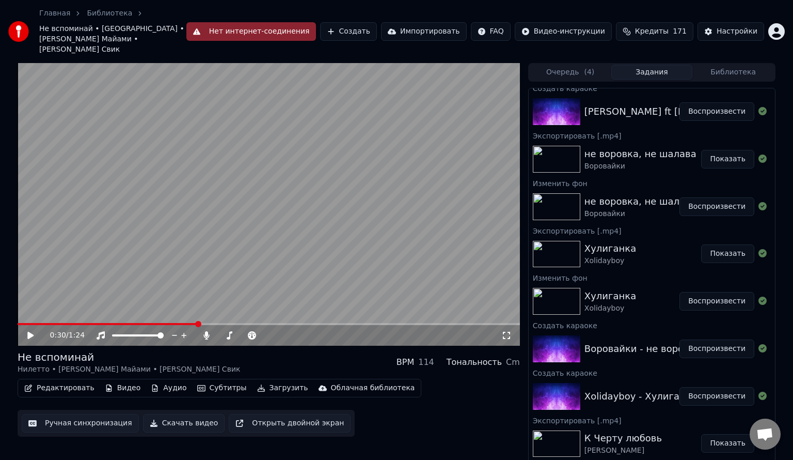
scroll to position [103, 0]
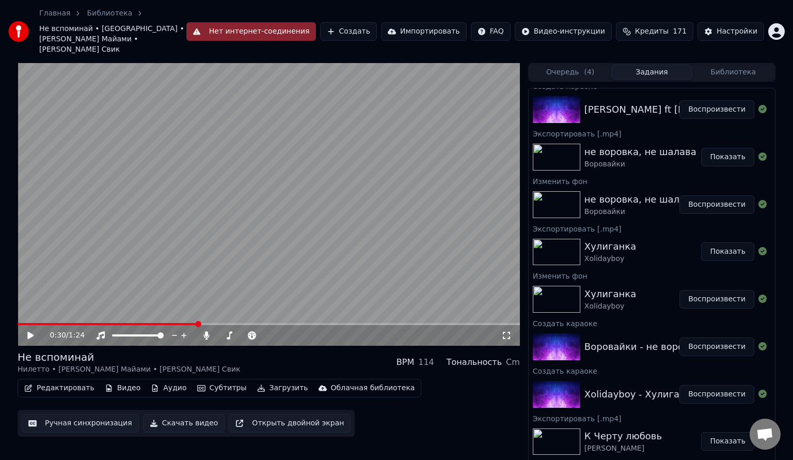
click at [724, 65] on button "Библиотека" at bounding box center [734, 72] width 82 height 15
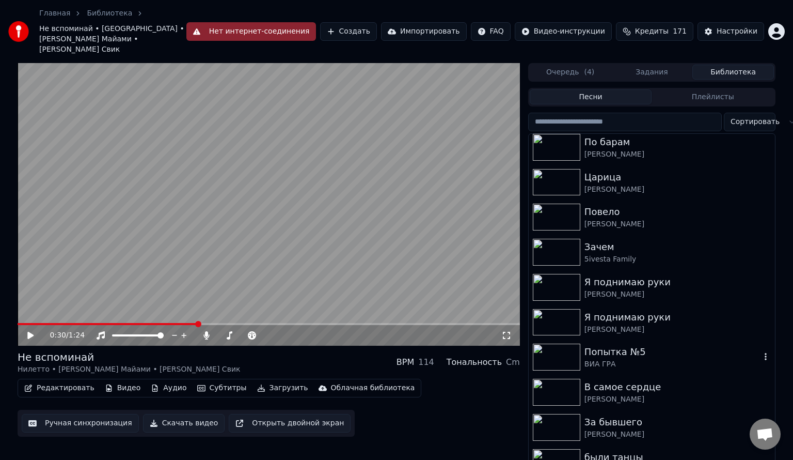
scroll to position [258, 0]
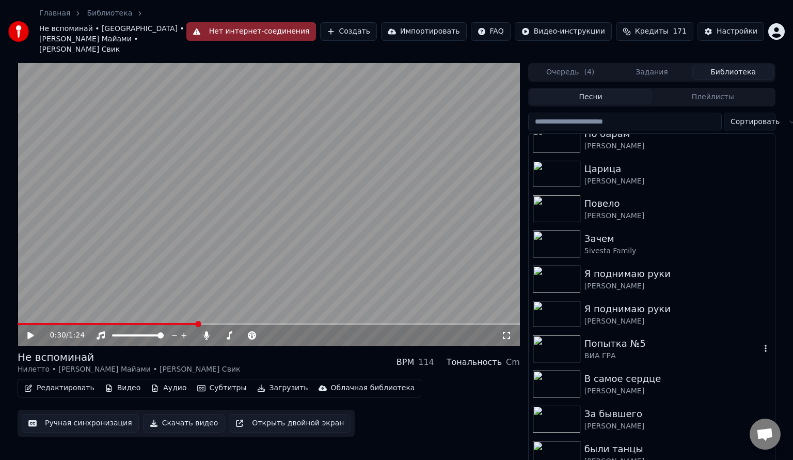
click at [618, 336] on div "Попытка №5" at bounding box center [673, 343] width 176 height 14
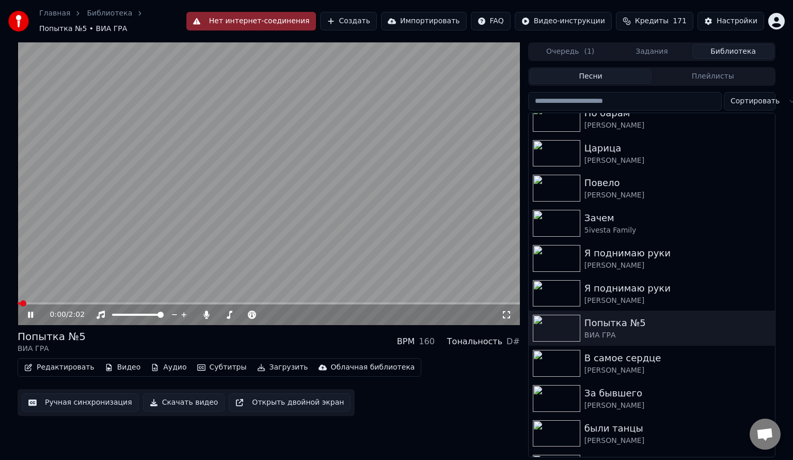
click at [161, 208] on video at bounding box center [269, 183] width 503 height 283
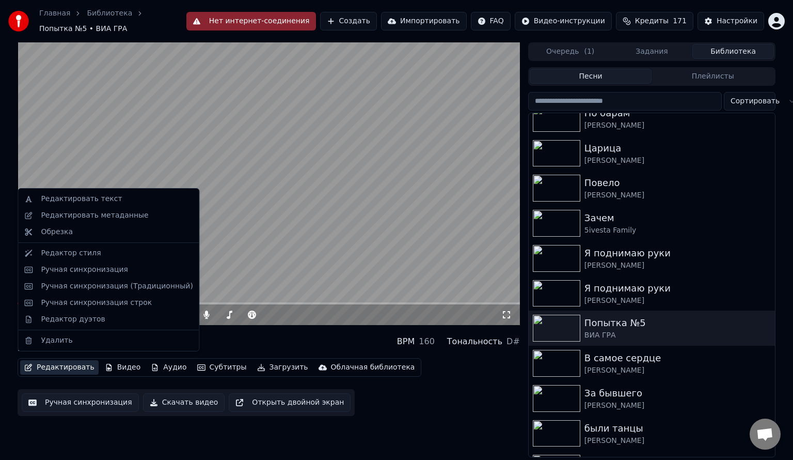
click at [54, 360] on button "Редактировать" at bounding box center [59, 367] width 79 height 14
click at [69, 202] on div "Редактировать текст" at bounding box center [81, 199] width 81 height 10
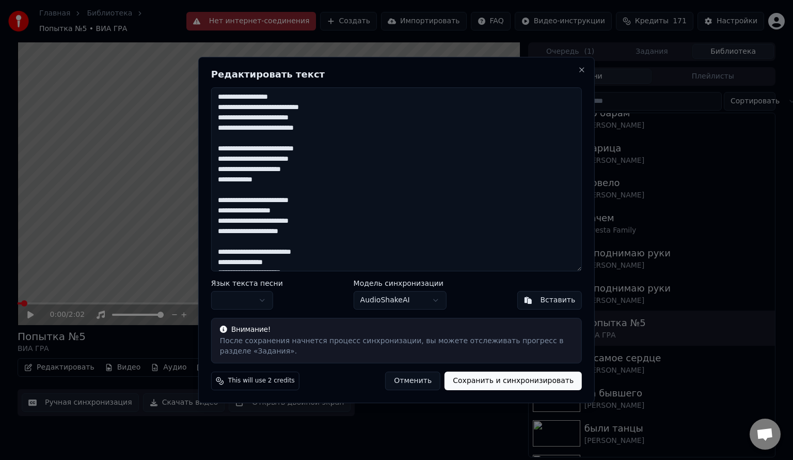
click at [308, 103] on textarea "**********" at bounding box center [396, 179] width 371 height 184
click at [237, 126] on textarea "**********" at bounding box center [396, 179] width 371 height 184
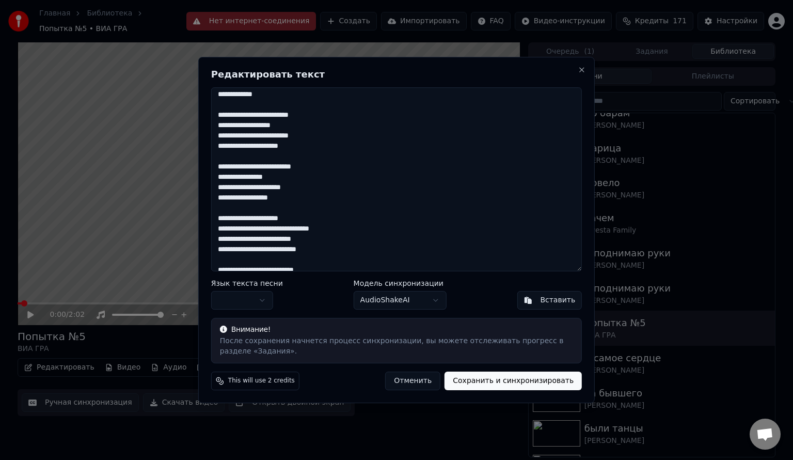
scroll to position [103, 0]
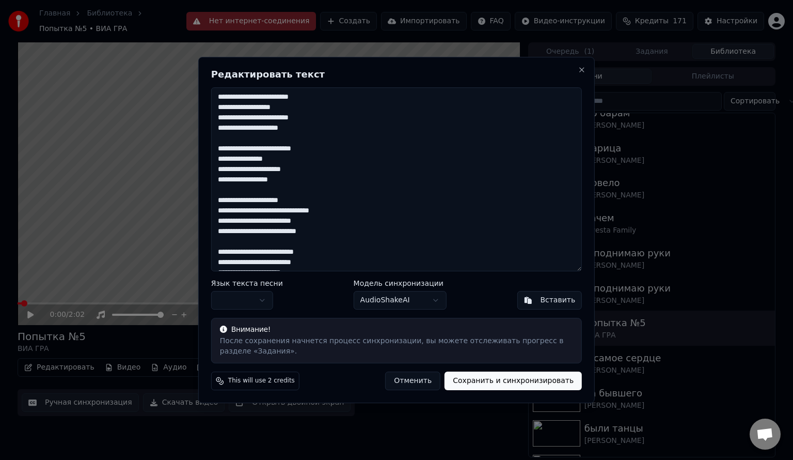
click at [284, 233] on textarea "**********" at bounding box center [396, 179] width 371 height 184
type textarea "**********"
click at [480, 379] on button "Сохранить и синхронизировать" at bounding box center [513, 380] width 137 height 19
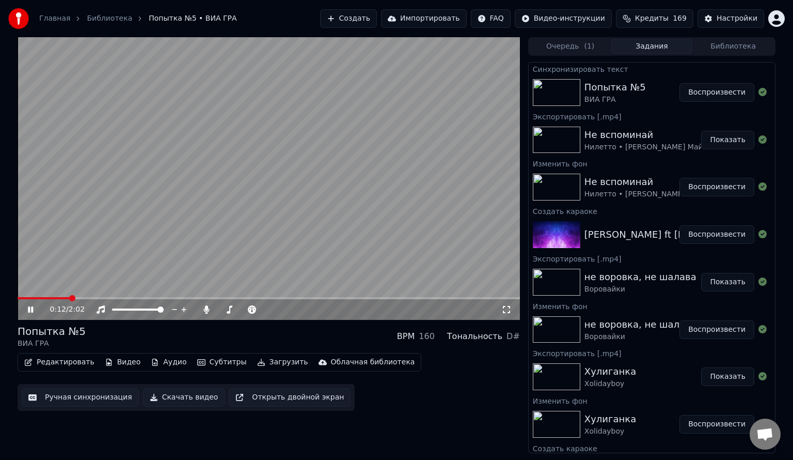
click at [91, 296] on video at bounding box center [269, 178] width 503 height 283
click at [92, 297] on span at bounding box center [269, 298] width 503 height 2
click at [21, 308] on div "0:18 / 2:02" at bounding box center [269, 309] width 503 height 21
click at [27, 310] on icon at bounding box center [38, 309] width 24 height 8
click at [263, 185] on video at bounding box center [269, 178] width 503 height 283
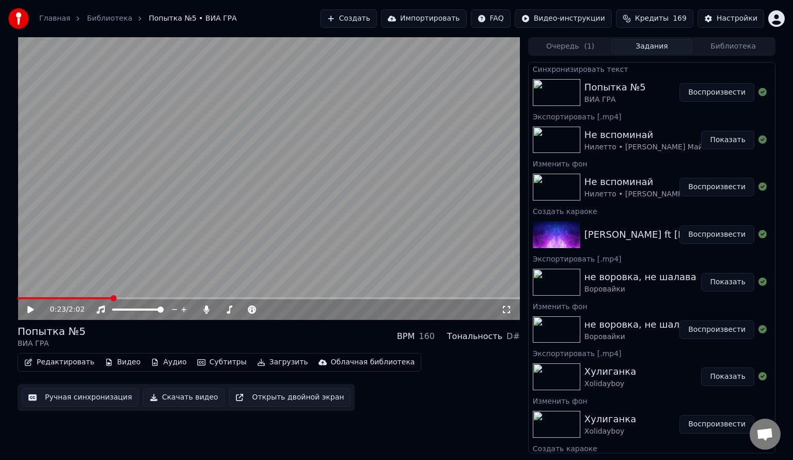
click at [111, 296] on span at bounding box center [114, 298] width 6 height 6
drag, startPoint x: 28, startPoint y: 310, endPoint x: 43, endPoint y: 309, distance: 15.1
click at [29, 310] on icon at bounding box center [30, 309] width 6 height 7
click at [293, 203] on video at bounding box center [269, 178] width 503 height 283
click at [57, 364] on button "Редактировать" at bounding box center [59, 362] width 79 height 14
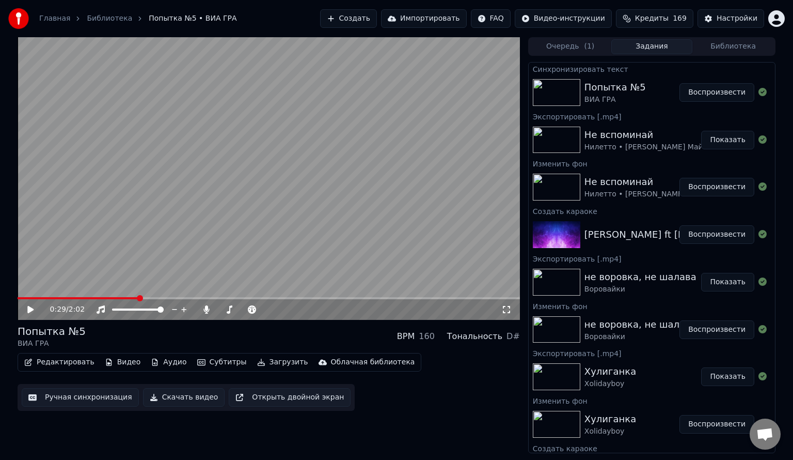
click at [76, 401] on button "Ручная синхронизация" at bounding box center [80, 397] width 117 height 19
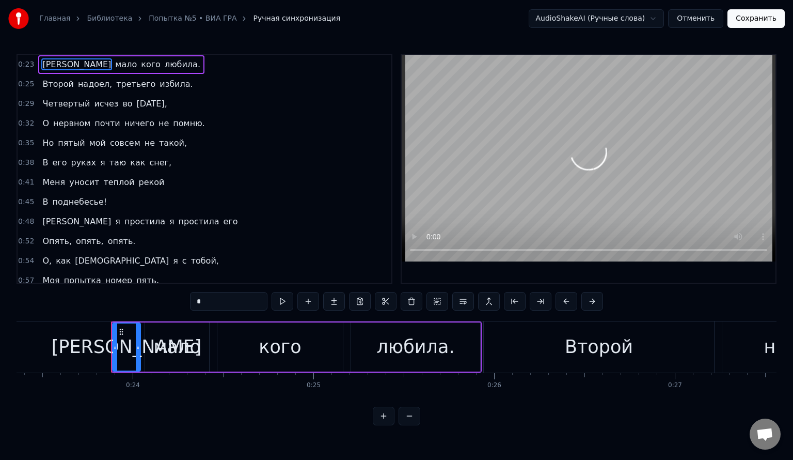
scroll to position [0, 4265]
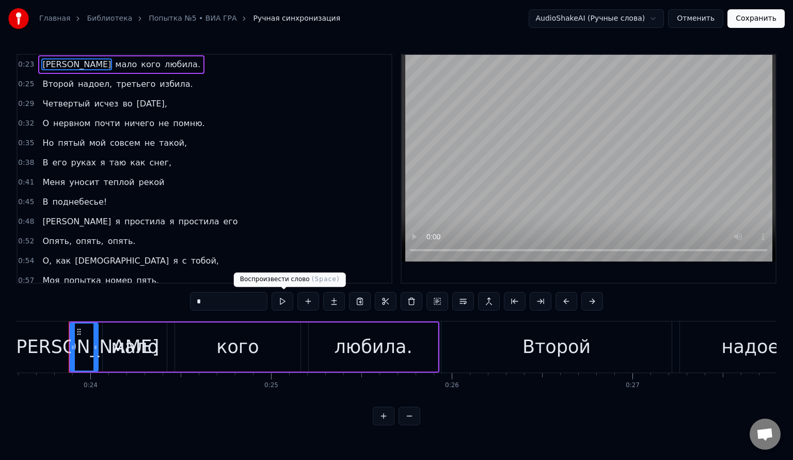
click at [279, 303] on button at bounding box center [283, 301] width 22 height 19
click at [21, 61] on span "0:23" at bounding box center [26, 64] width 16 height 10
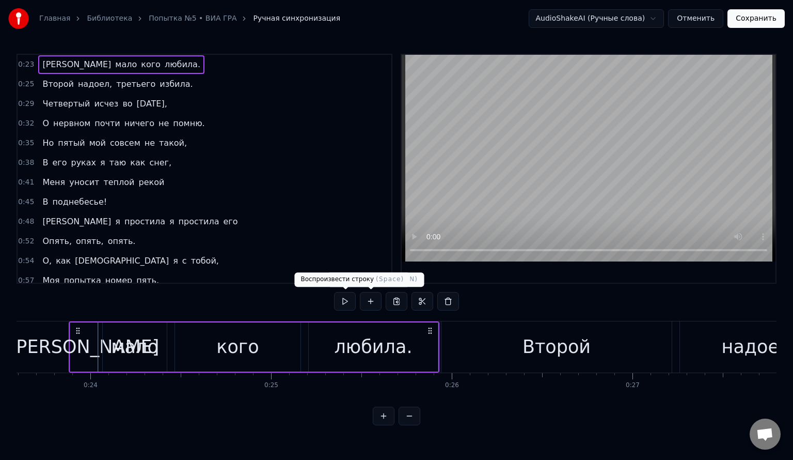
click at [347, 302] on button at bounding box center [345, 301] width 22 height 19
click at [25, 83] on span "0:25" at bounding box center [26, 84] width 16 height 10
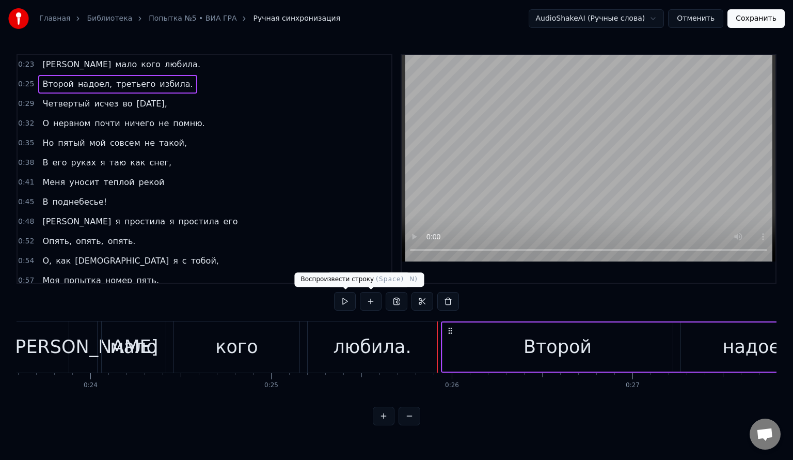
click at [353, 302] on button at bounding box center [345, 301] width 22 height 19
click at [558, 353] on div "Второй" at bounding box center [558, 346] width 68 height 27
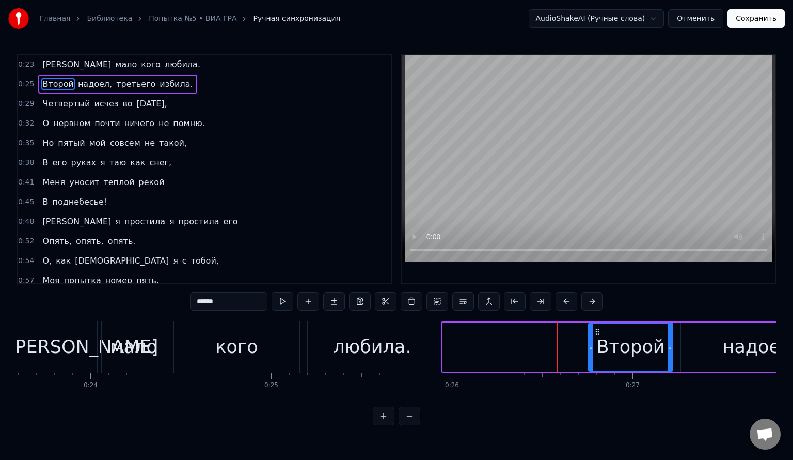
drag, startPoint x: 444, startPoint y: 350, endPoint x: 590, endPoint y: 358, distance: 146.4
click at [590, 358] on div at bounding box center [591, 346] width 4 height 47
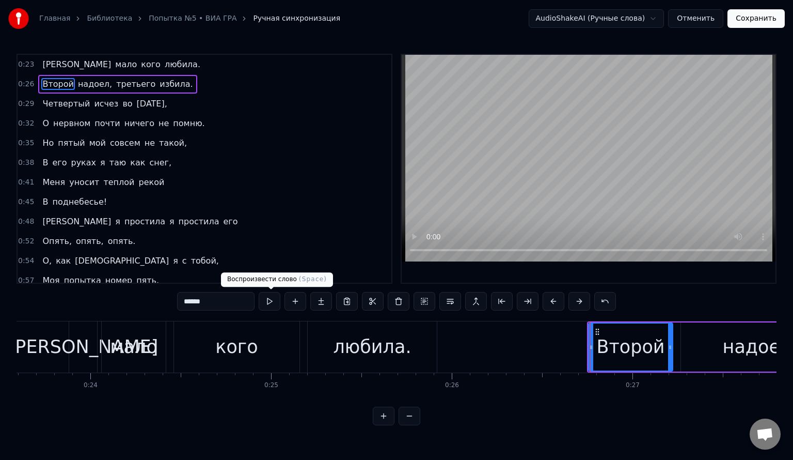
click at [273, 300] on button at bounding box center [270, 301] width 22 height 19
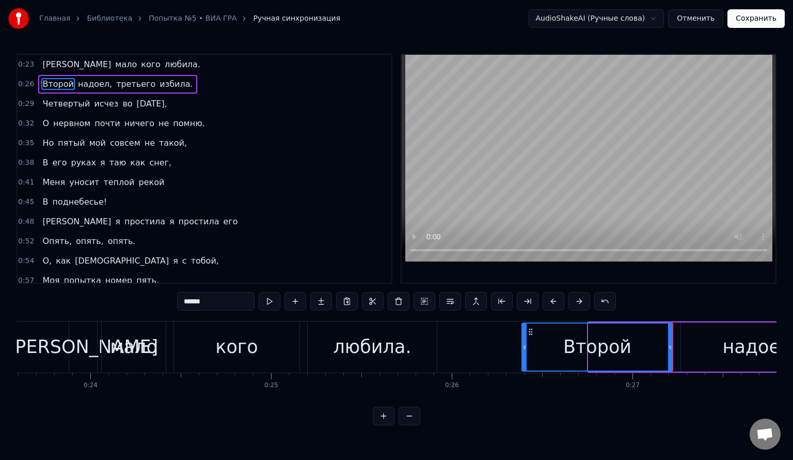
drag, startPoint x: 589, startPoint y: 347, endPoint x: 522, endPoint y: 350, distance: 66.7
click at [523, 350] on icon at bounding box center [525, 347] width 4 height 8
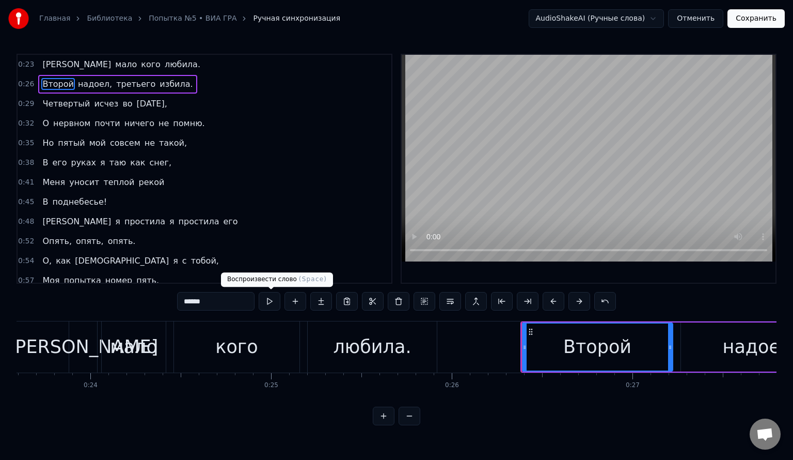
click at [266, 306] on button at bounding box center [270, 301] width 22 height 19
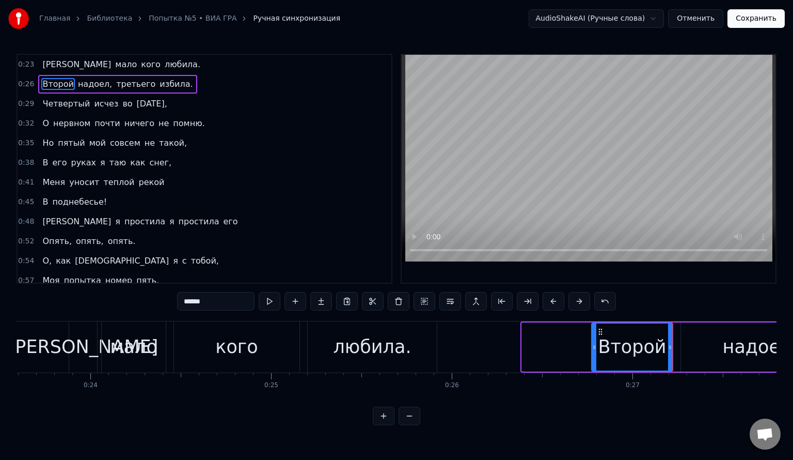
drag, startPoint x: 523, startPoint y: 344, endPoint x: 593, endPoint y: 343, distance: 69.7
click at [593, 343] on icon at bounding box center [594, 347] width 4 height 8
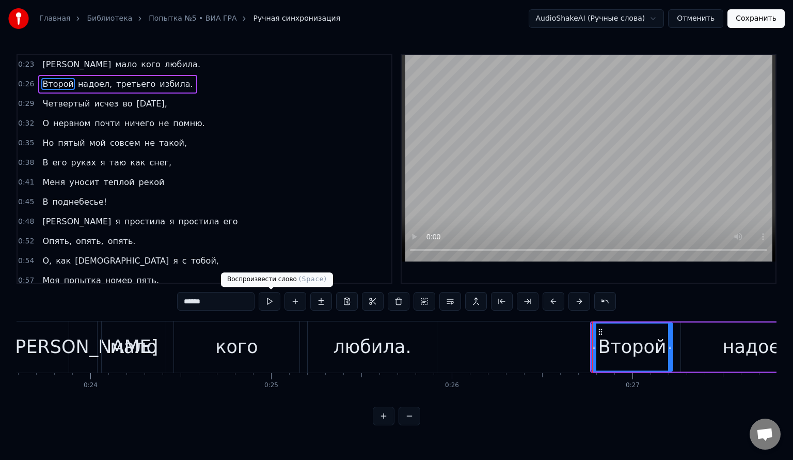
click at [277, 303] on button at bounding box center [270, 301] width 22 height 19
click at [20, 85] on span "0:26" at bounding box center [26, 84] width 16 height 10
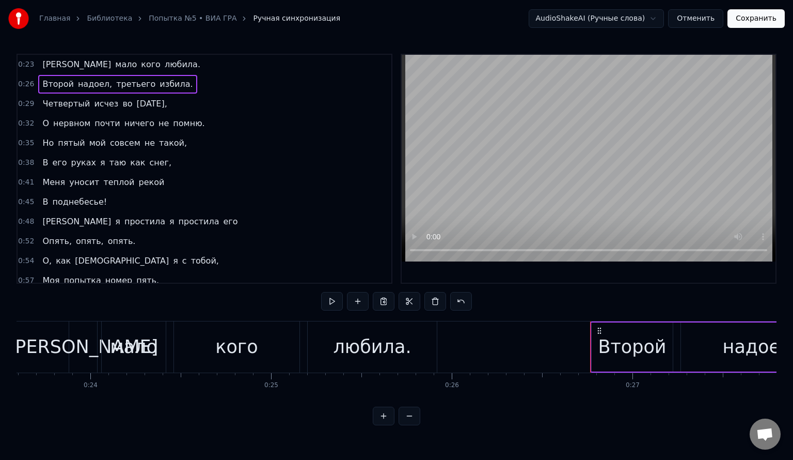
click at [31, 81] on span "0:26" at bounding box center [26, 84] width 16 height 10
click at [338, 302] on button at bounding box center [332, 301] width 22 height 19
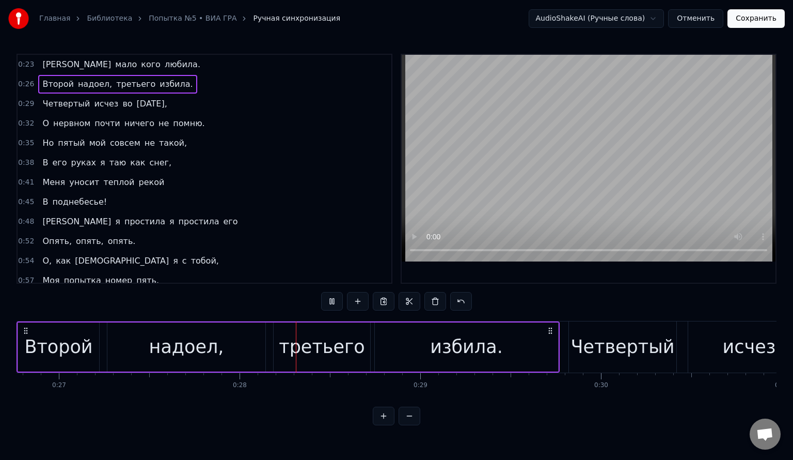
scroll to position [0, 4969]
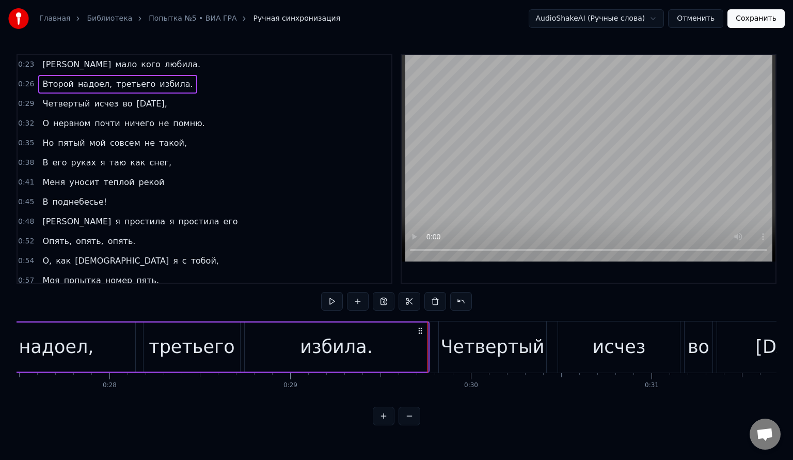
click at [23, 104] on span "0:29" at bounding box center [26, 104] width 16 height 10
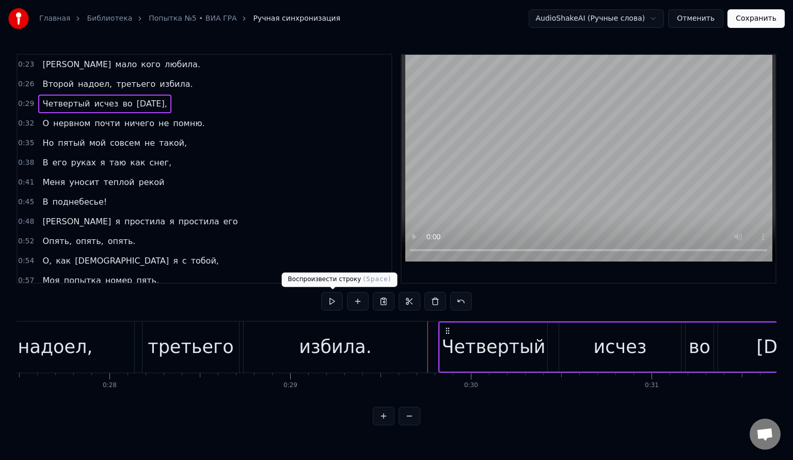
click at [336, 297] on button at bounding box center [332, 301] width 22 height 19
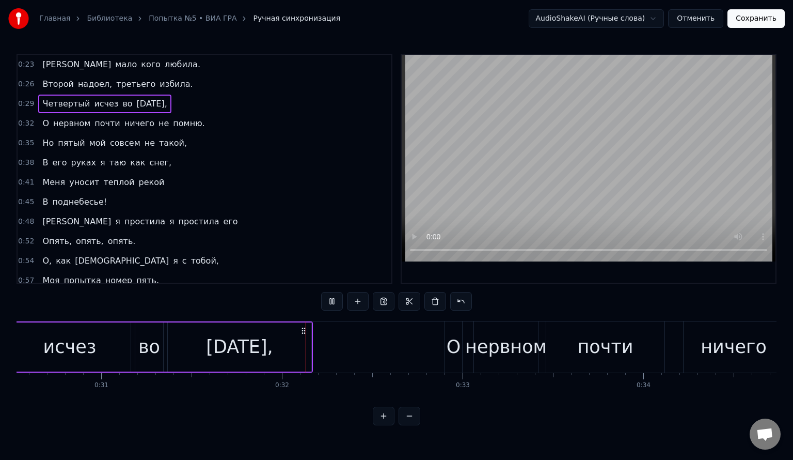
scroll to position [0, 5668]
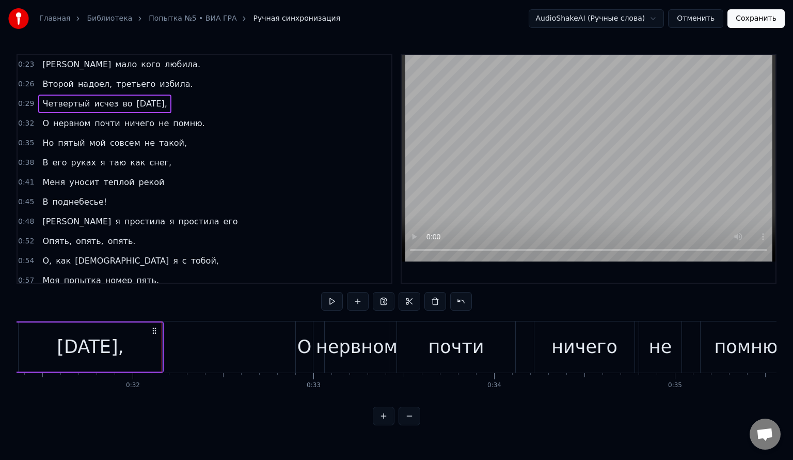
click at [29, 118] on span "0:32" at bounding box center [26, 123] width 16 height 10
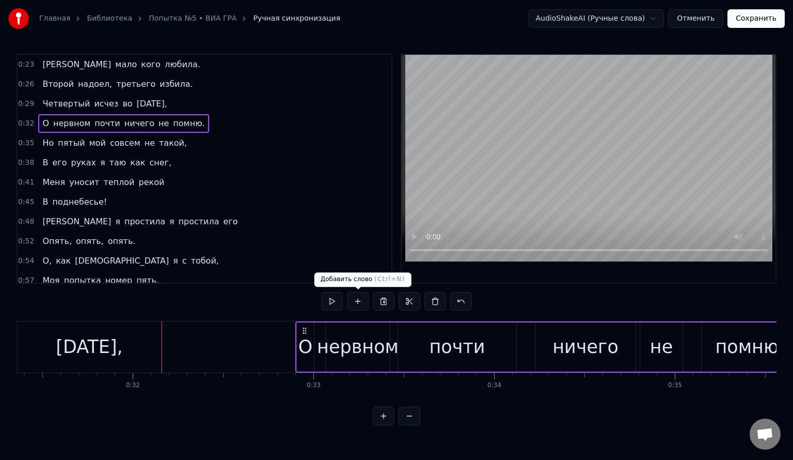
click at [335, 299] on button at bounding box center [332, 301] width 22 height 19
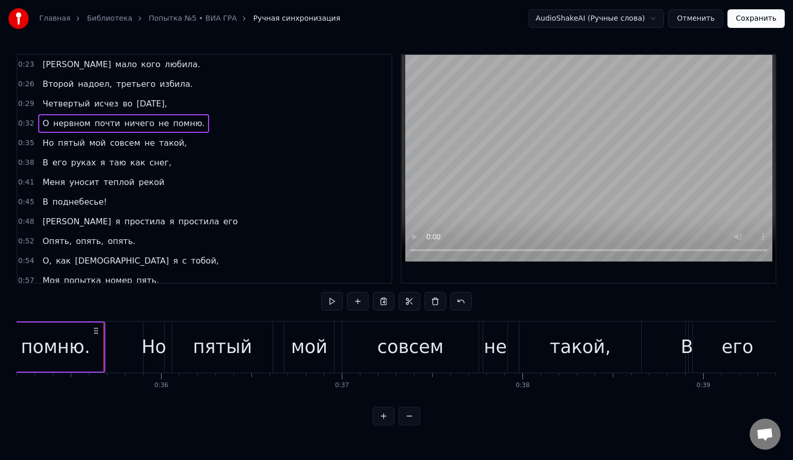
click at [27, 119] on span "0:32" at bounding box center [26, 123] width 16 height 10
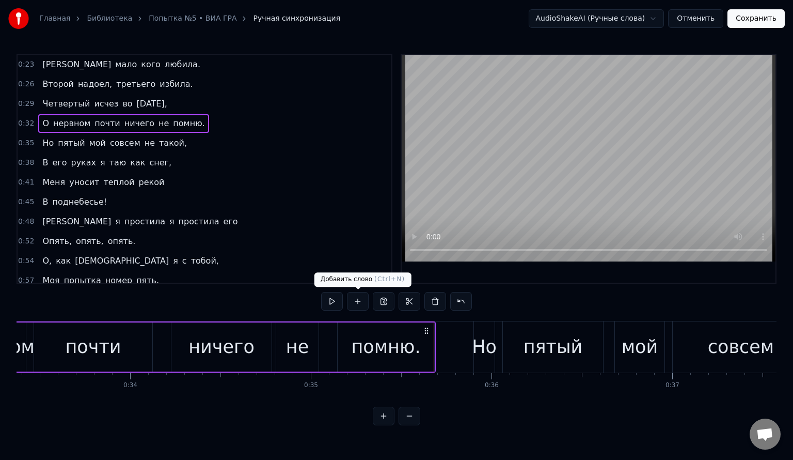
scroll to position [0, 5895]
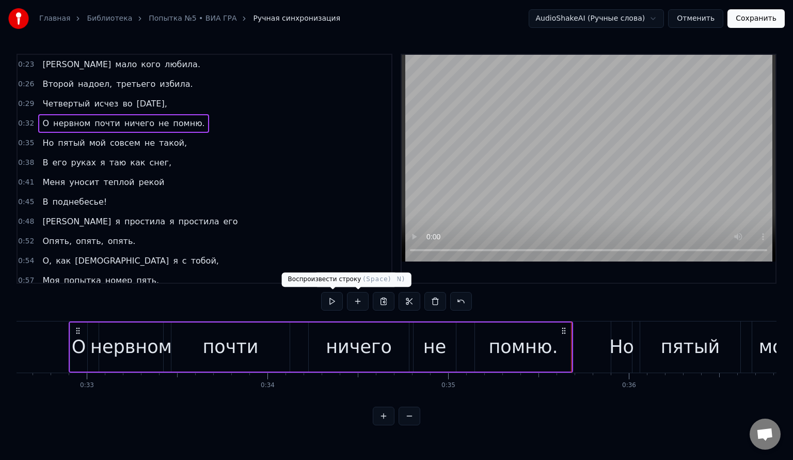
click at [336, 297] on button at bounding box center [332, 301] width 22 height 19
click at [27, 138] on span "0:35" at bounding box center [26, 143] width 16 height 10
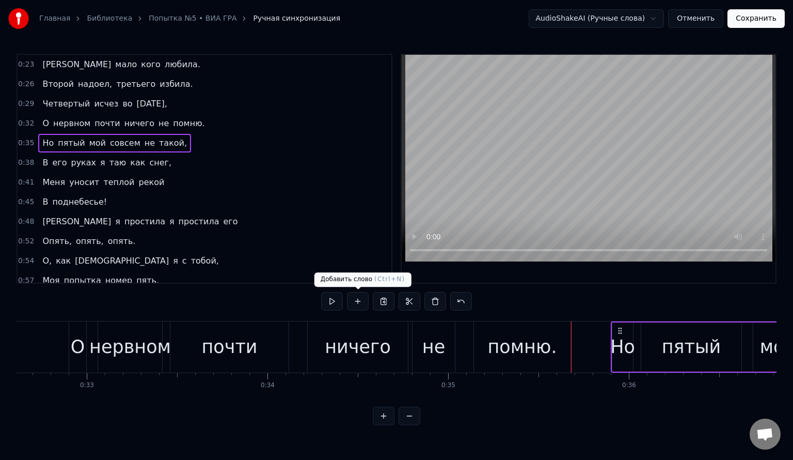
click at [337, 299] on button at bounding box center [332, 301] width 22 height 19
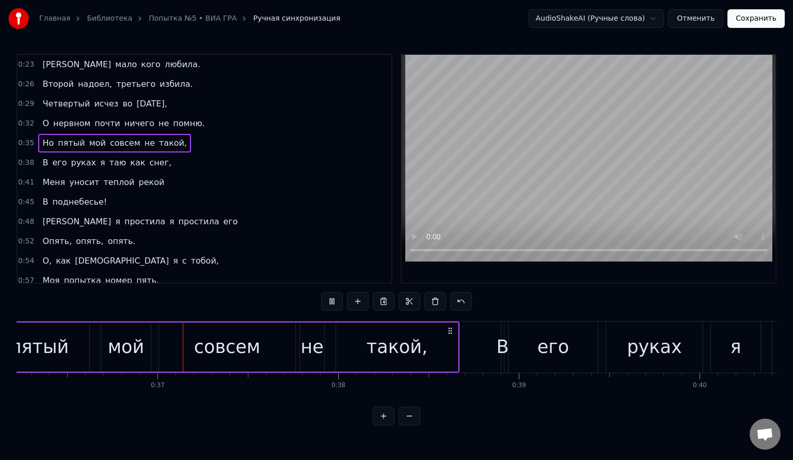
scroll to position [0, 6572]
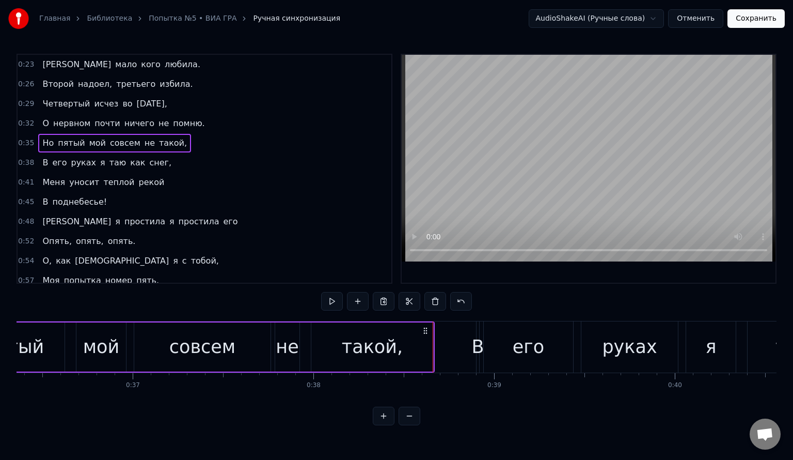
click at [26, 158] on span "0:38" at bounding box center [26, 163] width 16 height 10
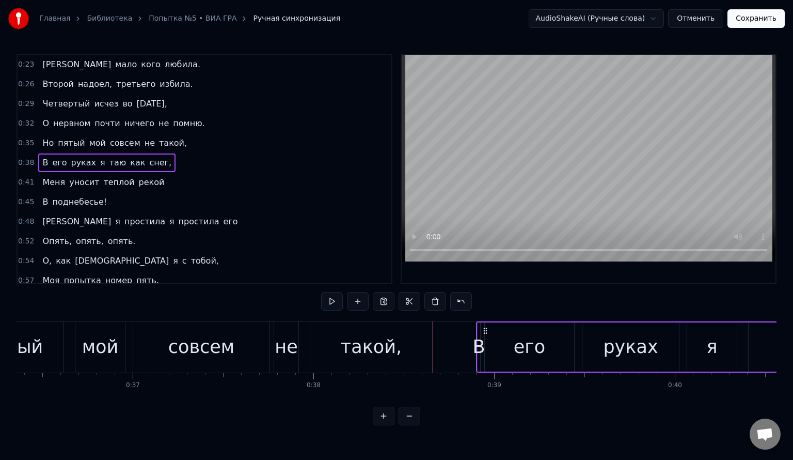
click at [331, 302] on button at bounding box center [332, 301] width 22 height 19
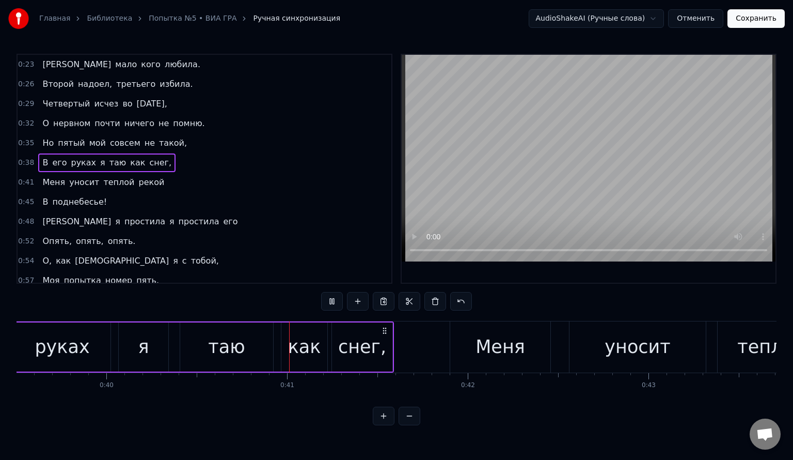
scroll to position [0, 7262]
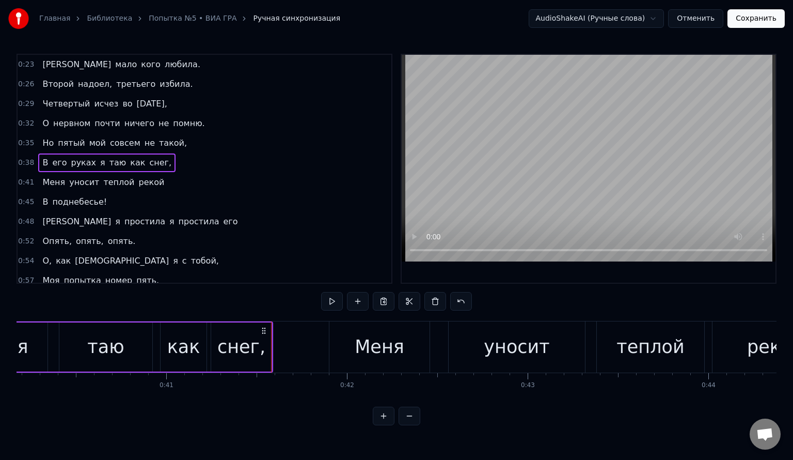
click at [26, 180] on span "0:41" at bounding box center [26, 182] width 16 height 10
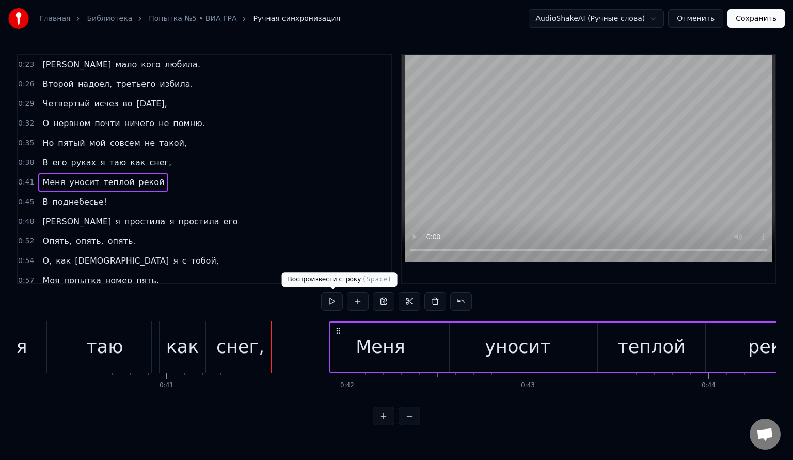
click at [335, 299] on button at bounding box center [332, 301] width 22 height 19
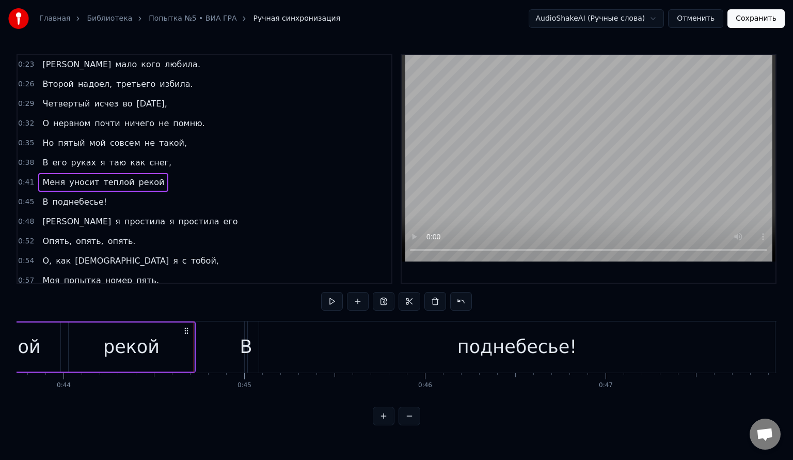
scroll to position [0, 7944]
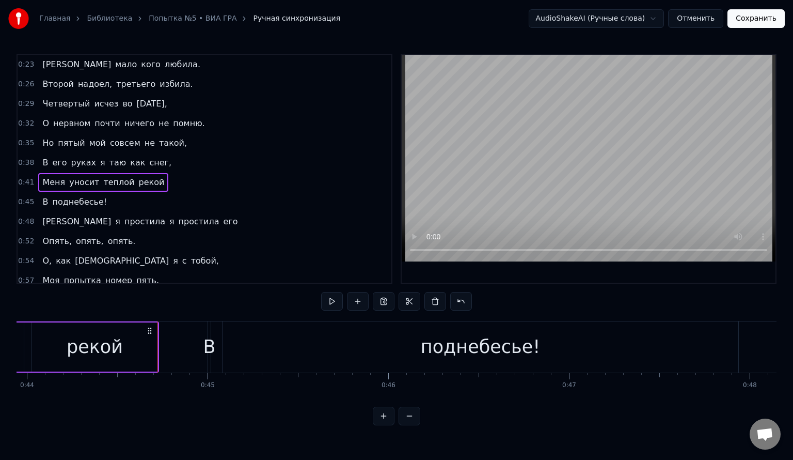
click at [25, 197] on span "0:45" at bounding box center [26, 202] width 16 height 10
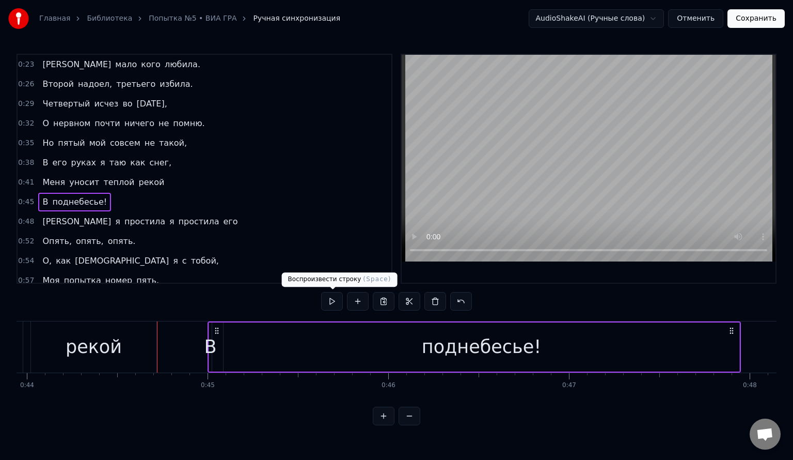
click at [337, 297] on button at bounding box center [332, 301] width 22 height 19
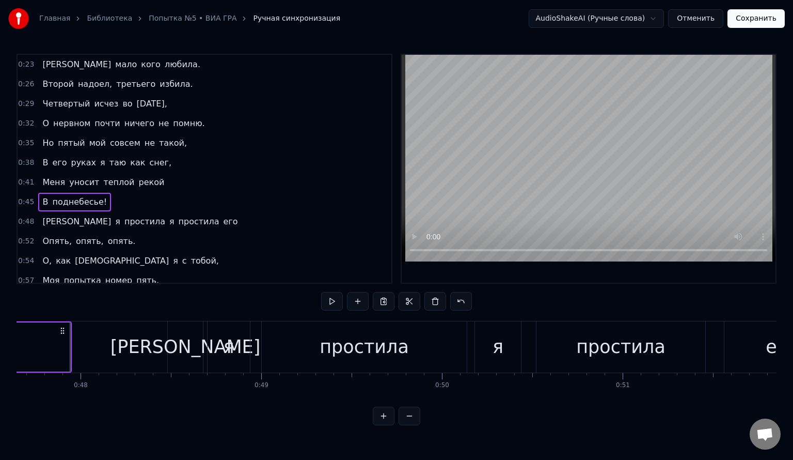
scroll to position [0, 8614]
click at [28, 216] on span "0:48" at bounding box center [26, 221] width 16 height 10
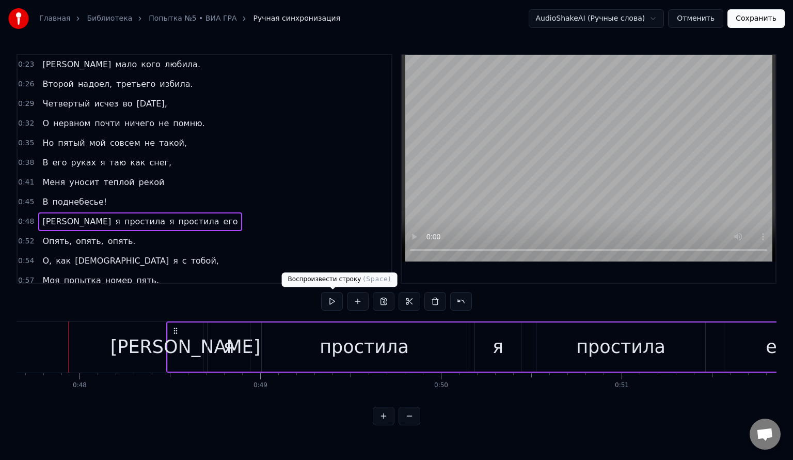
click at [334, 295] on button at bounding box center [332, 301] width 22 height 19
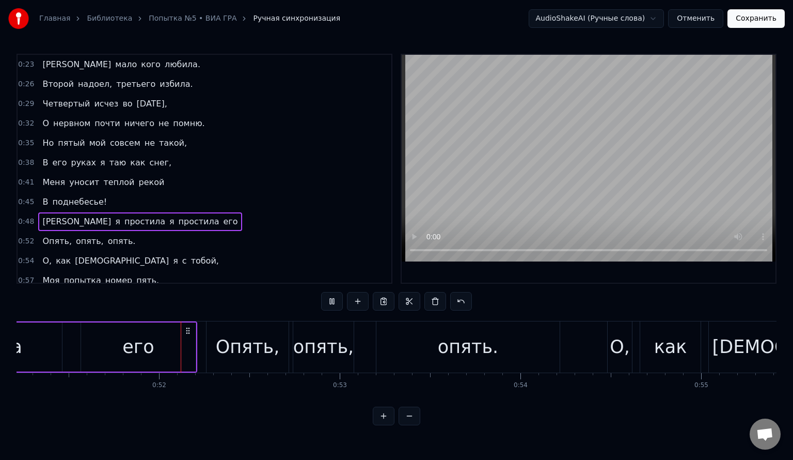
scroll to position [0, 9279]
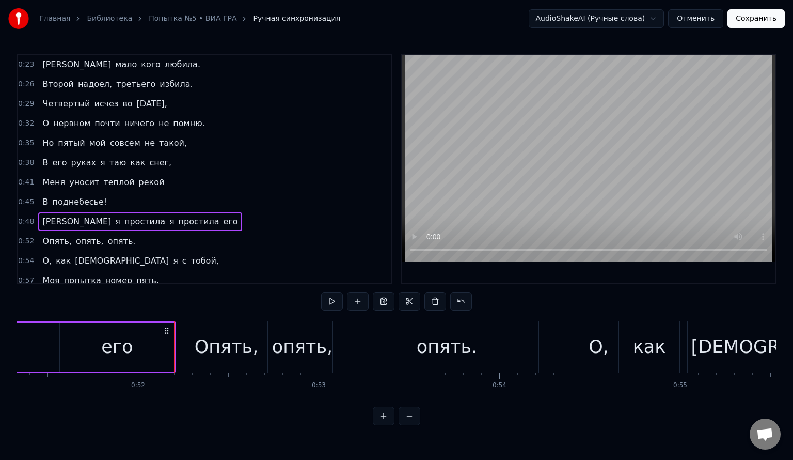
click at [27, 236] on span "0:52" at bounding box center [26, 241] width 16 height 10
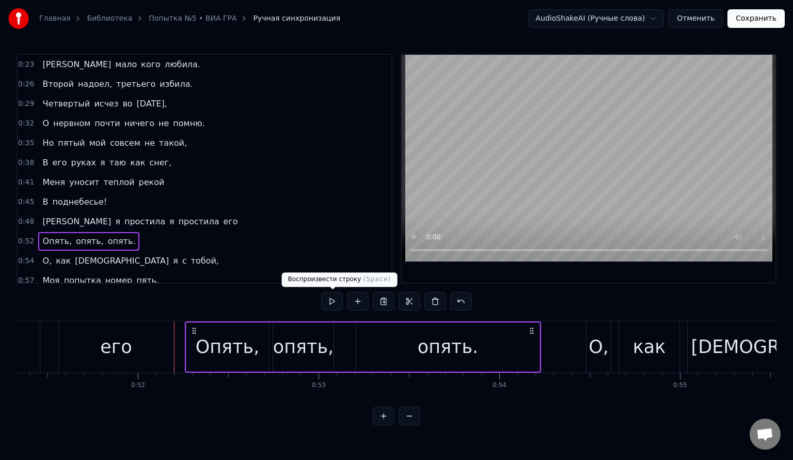
click at [338, 295] on button at bounding box center [332, 301] width 22 height 19
click at [24, 256] on span "0:54" at bounding box center [26, 261] width 16 height 10
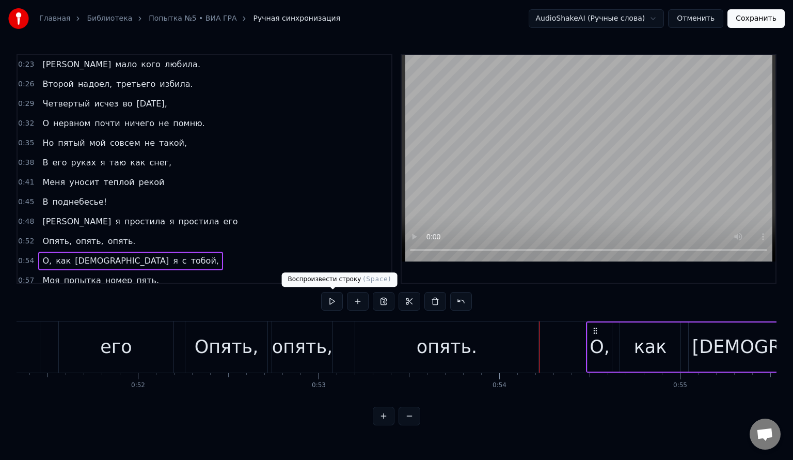
click at [333, 299] on button at bounding box center [332, 301] width 22 height 19
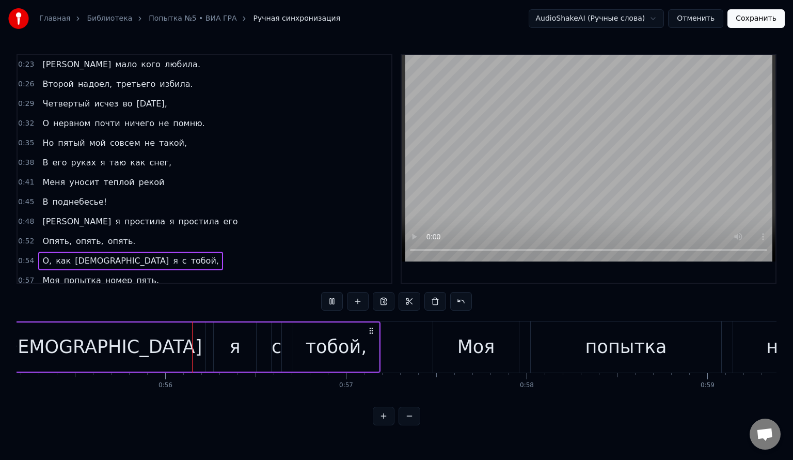
scroll to position [0, 9978]
click at [28, 275] on span "0:57" at bounding box center [26, 280] width 16 height 10
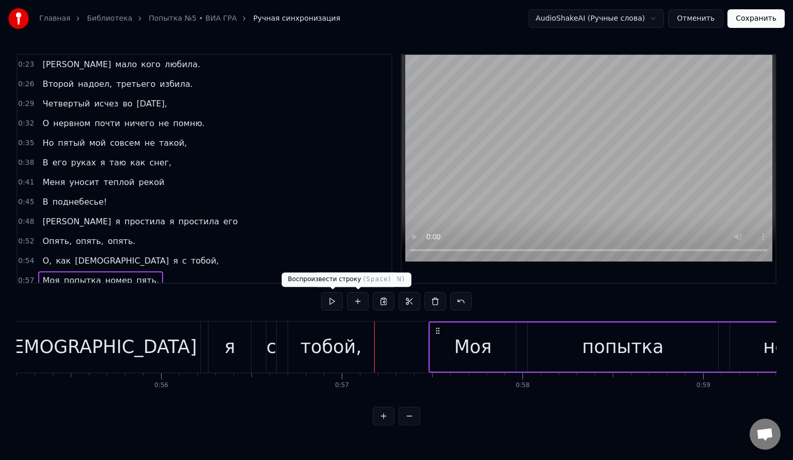
click at [340, 297] on button at bounding box center [332, 301] width 22 height 19
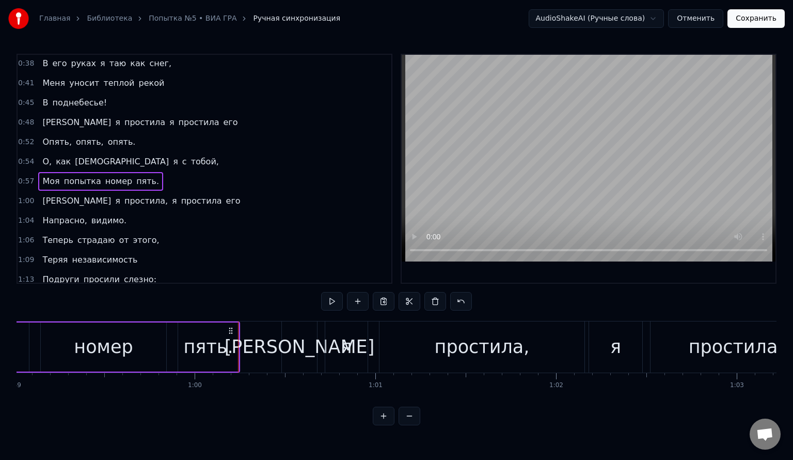
scroll to position [103, 0]
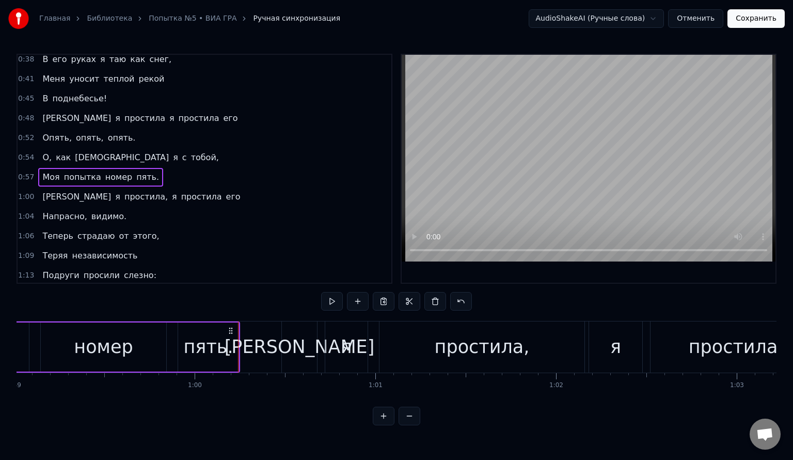
click at [28, 192] on span "1:00" at bounding box center [26, 197] width 16 height 10
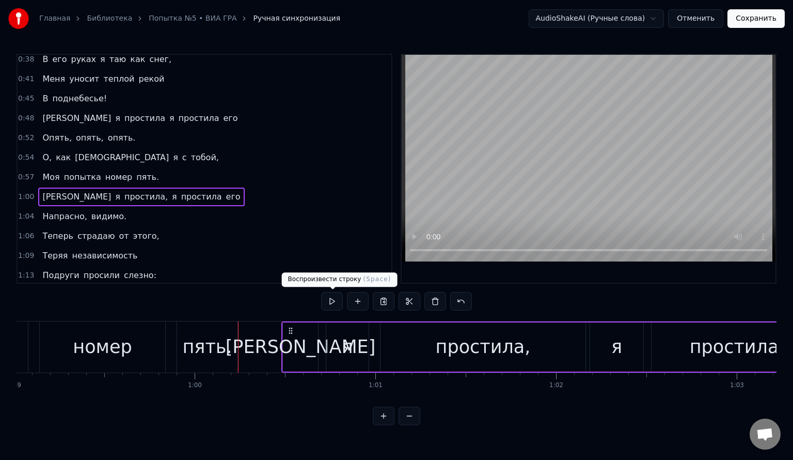
click at [337, 306] on button at bounding box center [332, 301] width 22 height 19
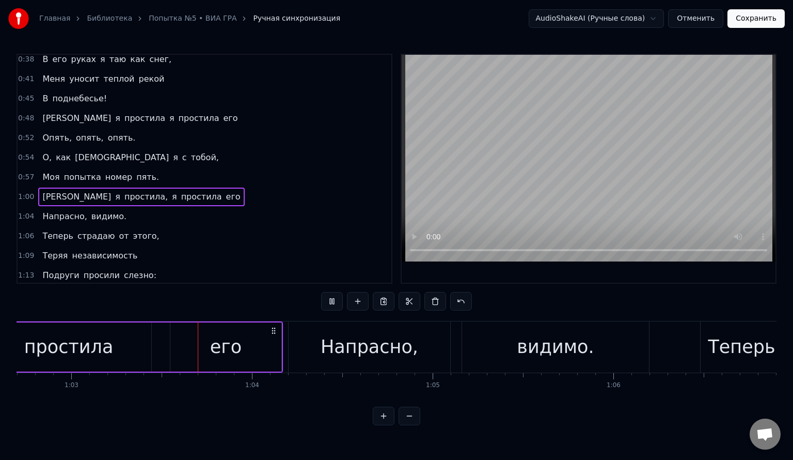
scroll to position [0, 11351]
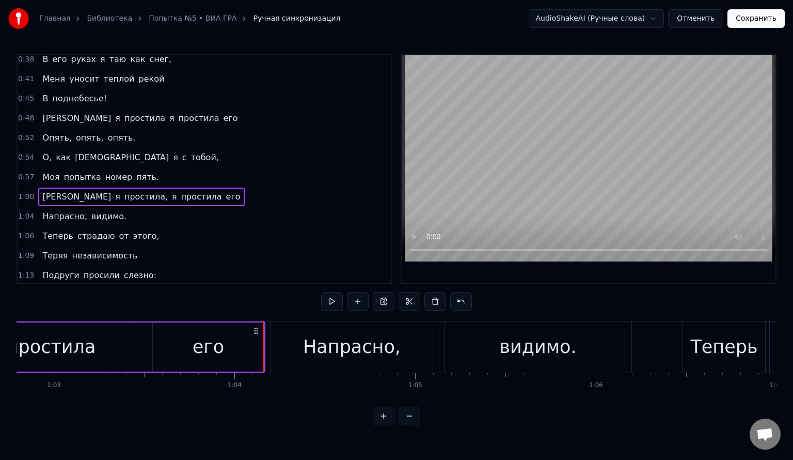
click at [23, 211] on span "1:04" at bounding box center [26, 216] width 16 height 10
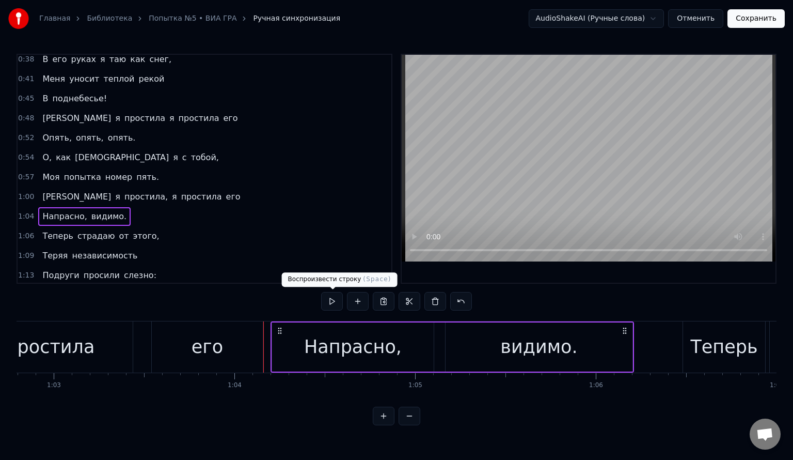
click at [331, 302] on button at bounding box center [332, 301] width 22 height 19
click at [24, 231] on span "1:06" at bounding box center [26, 236] width 16 height 10
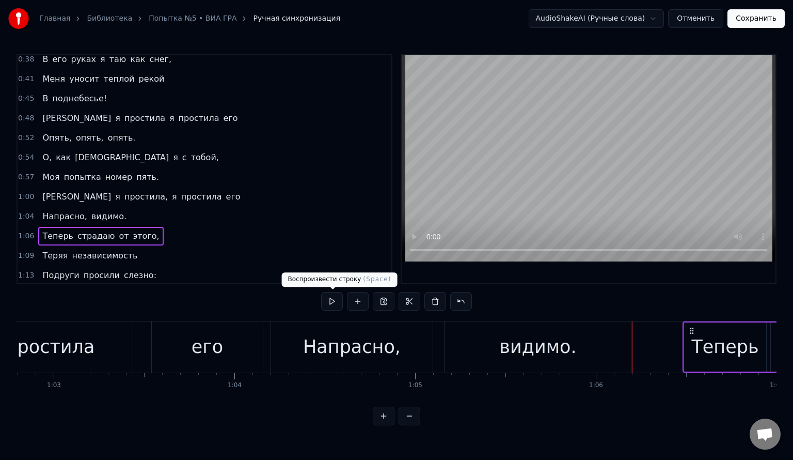
click at [328, 300] on button at bounding box center [332, 301] width 22 height 19
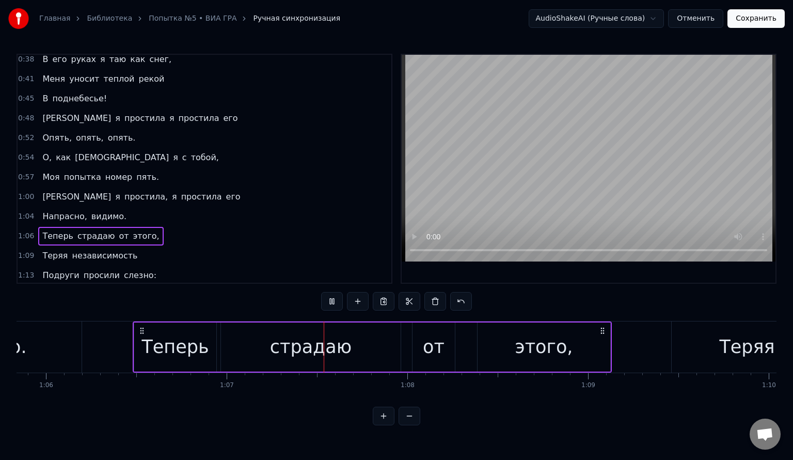
scroll to position [0, 12050]
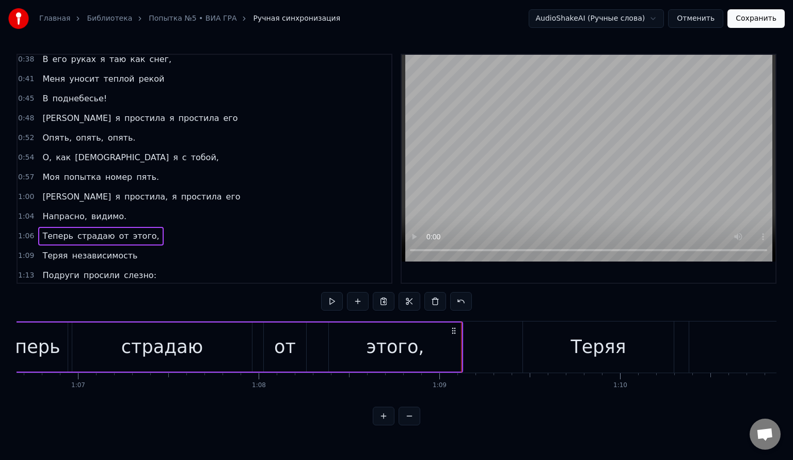
click at [25, 250] on span "1:09" at bounding box center [26, 255] width 16 height 10
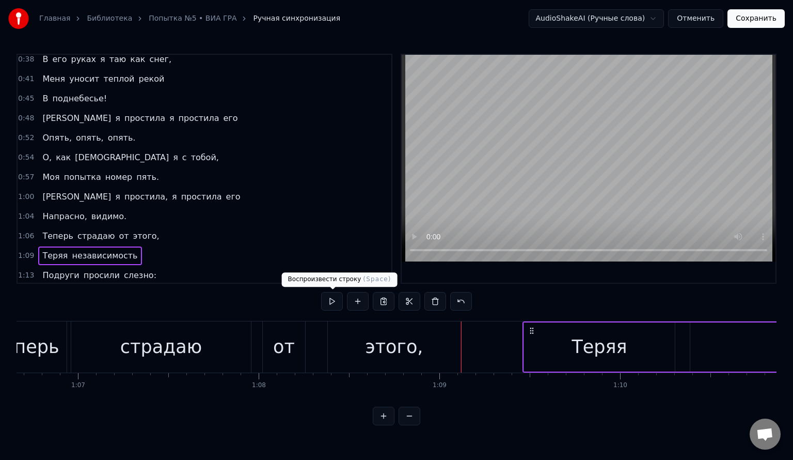
click at [327, 302] on button at bounding box center [332, 301] width 22 height 19
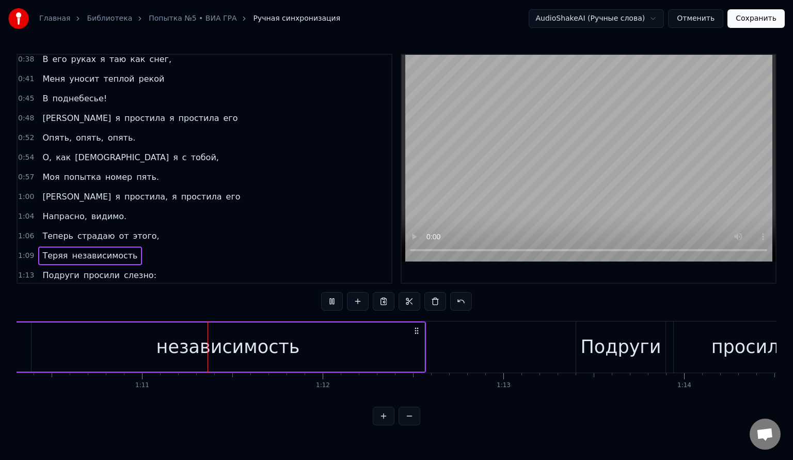
scroll to position [0, 12736]
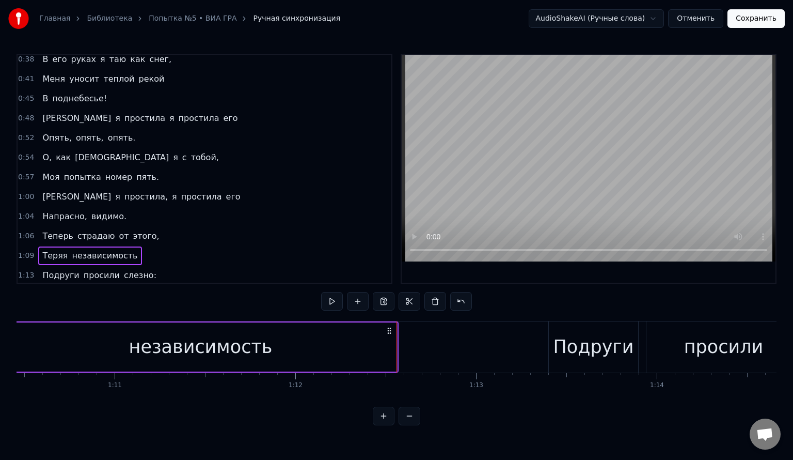
click at [29, 270] on span "1:13" at bounding box center [26, 275] width 16 height 10
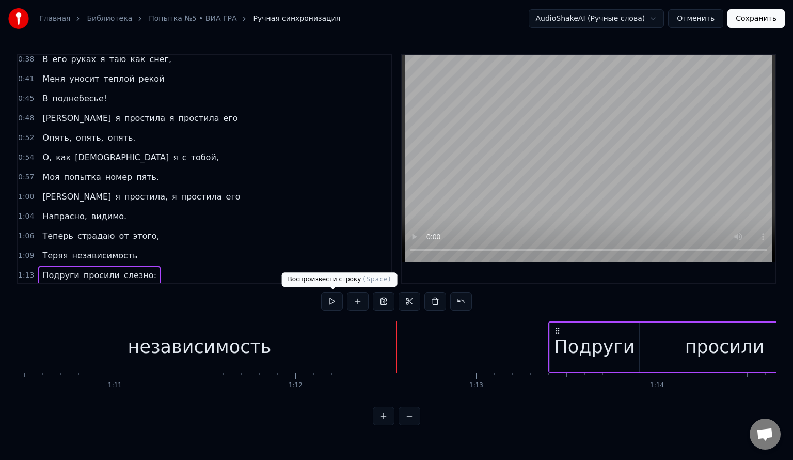
click at [339, 303] on button at bounding box center [332, 301] width 22 height 19
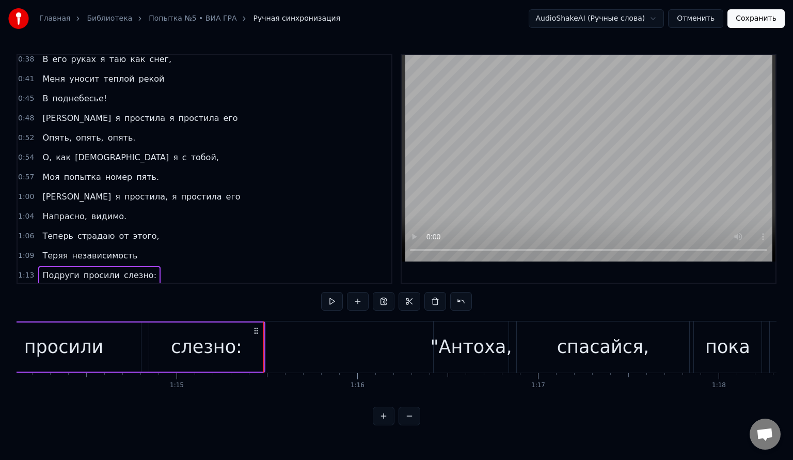
scroll to position [155, 0]
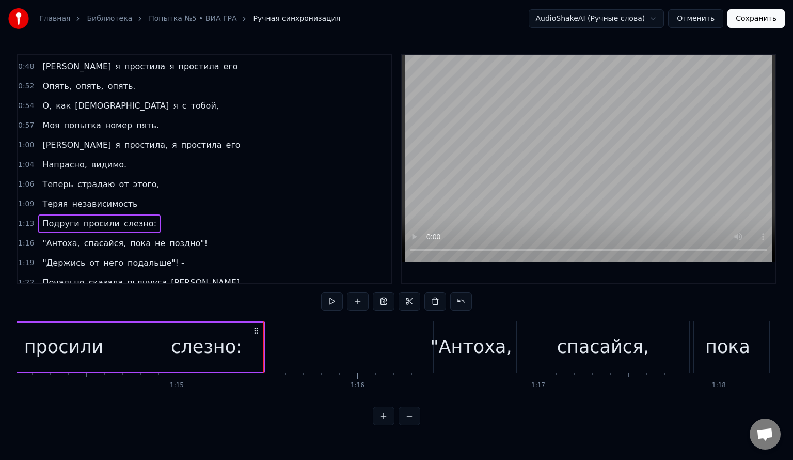
click at [27, 238] on span "1:16" at bounding box center [26, 243] width 16 height 10
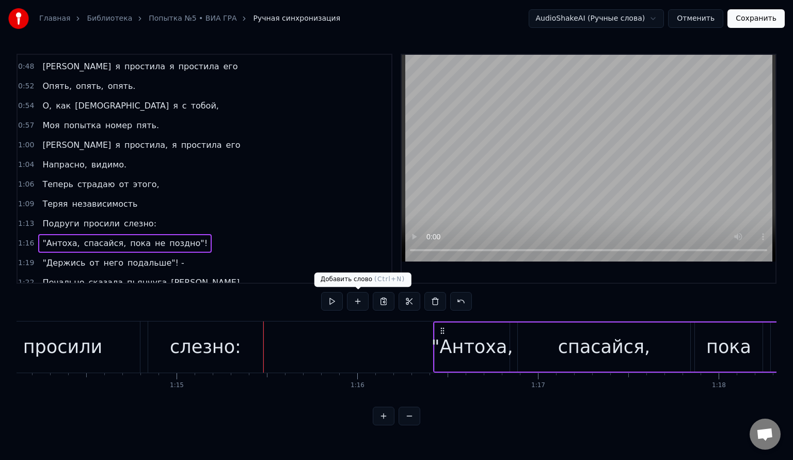
click at [336, 302] on button at bounding box center [332, 301] width 22 height 19
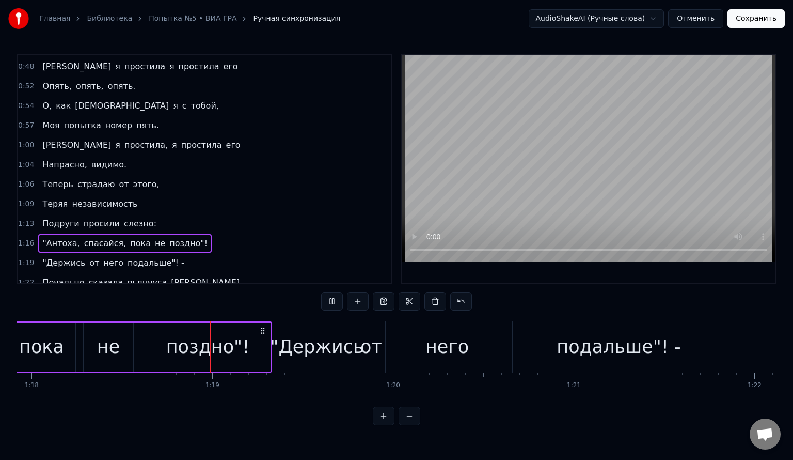
scroll to position [0, 14086]
click at [25, 258] on span "1:19" at bounding box center [26, 263] width 16 height 10
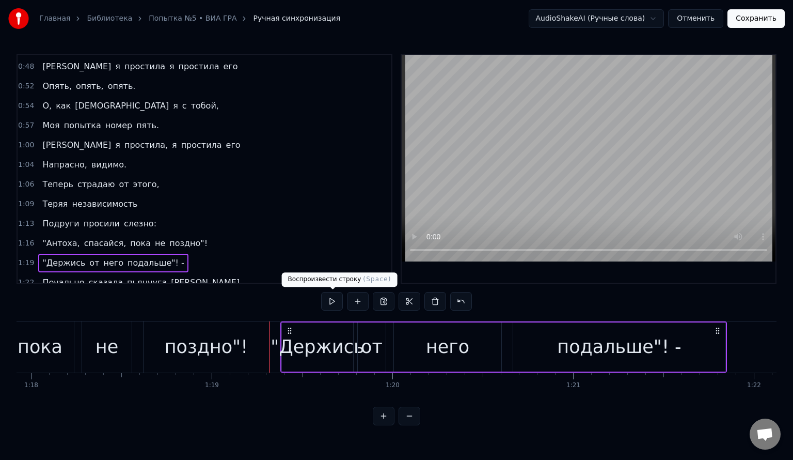
click at [326, 296] on button at bounding box center [332, 301] width 22 height 19
click at [24, 277] on span "1:22" at bounding box center [26, 282] width 16 height 10
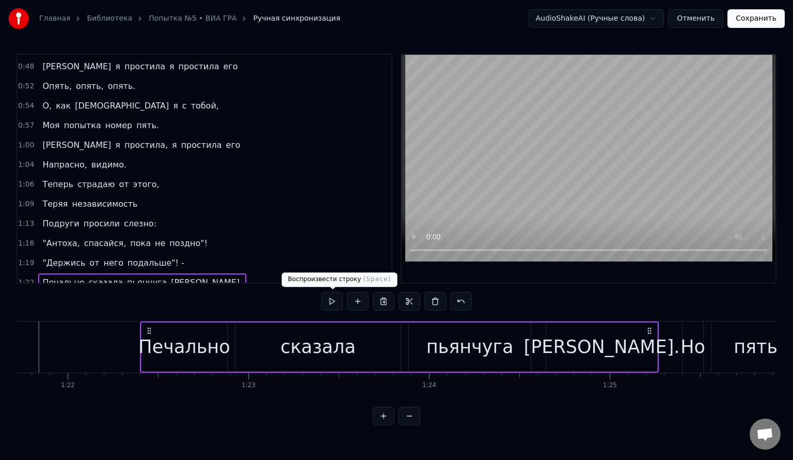
scroll to position [0, 14844]
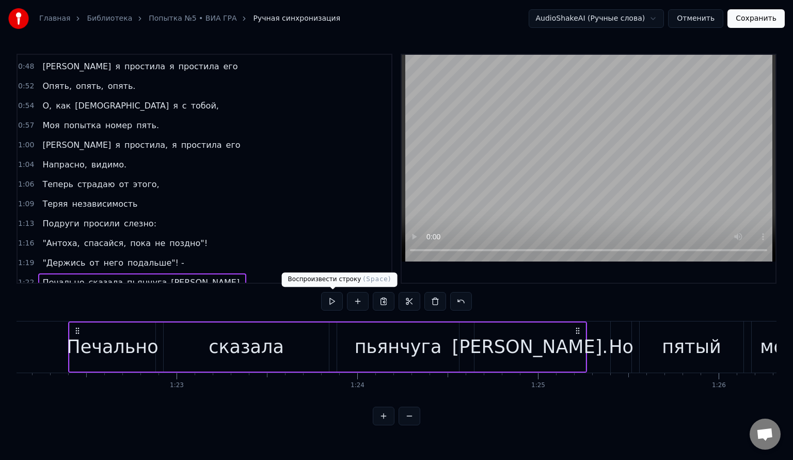
click at [336, 302] on button at bounding box center [332, 301] width 22 height 19
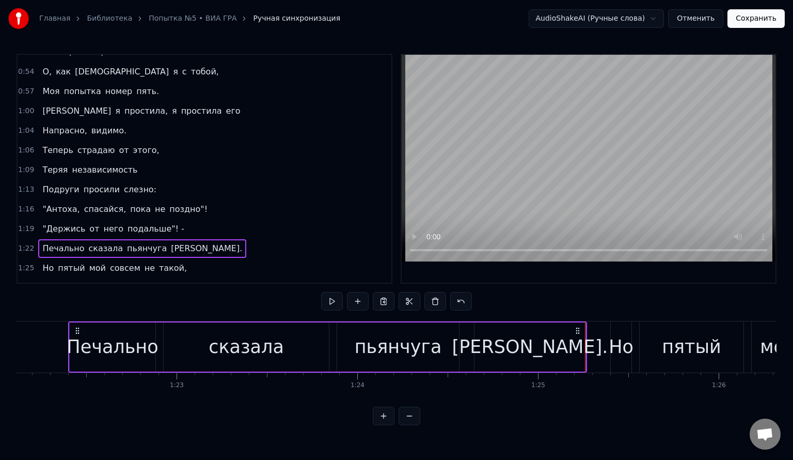
scroll to position [207, 0]
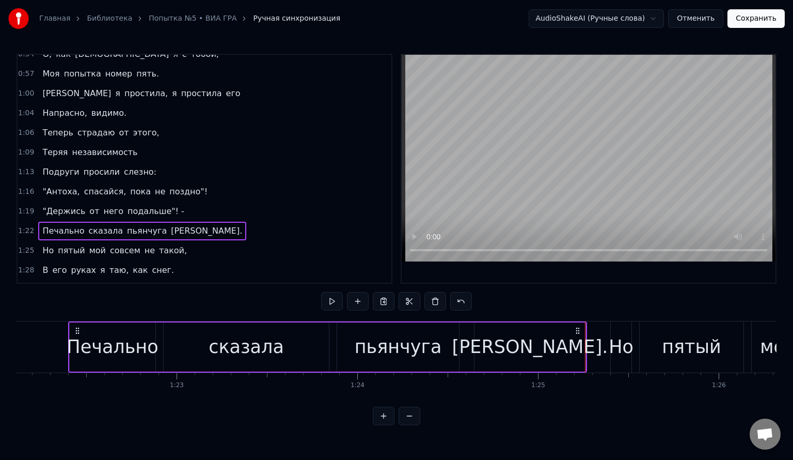
click at [29, 245] on span "1:25" at bounding box center [26, 250] width 16 height 10
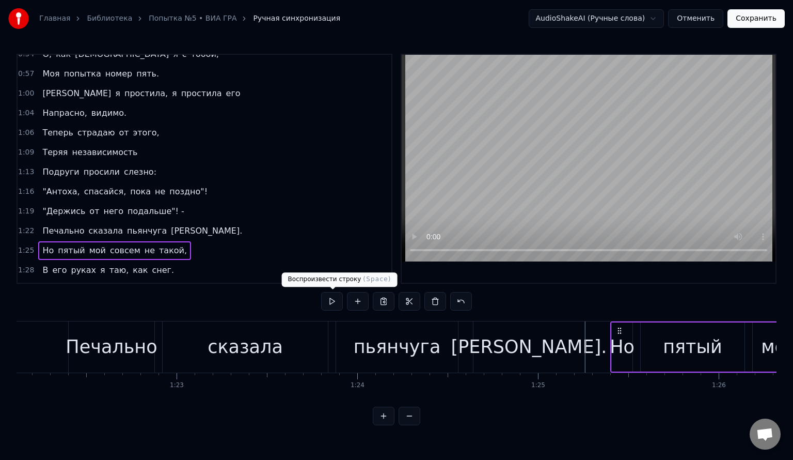
click at [336, 296] on button at bounding box center [332, 301] width 22 height 19
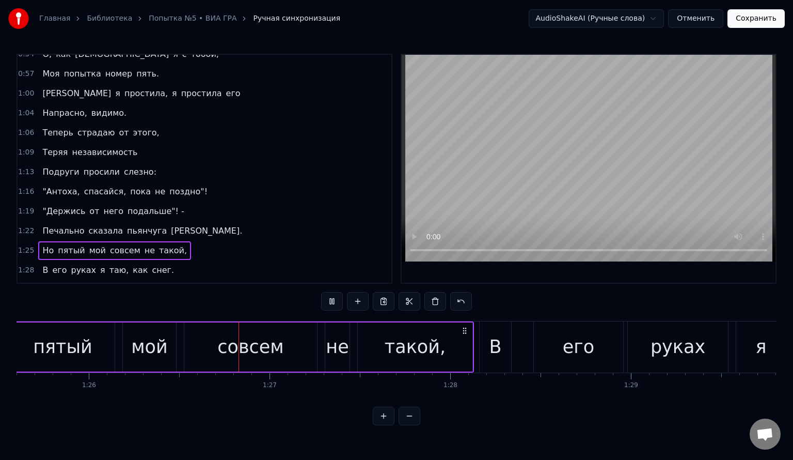
scroll to position [0, 15521]
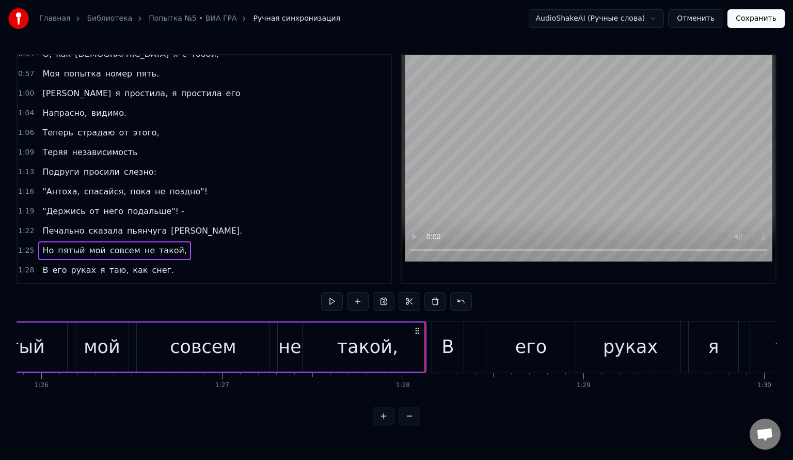
click at [29, 265] on span "1:28" at bounding box center [26, 270] width 16 height 10
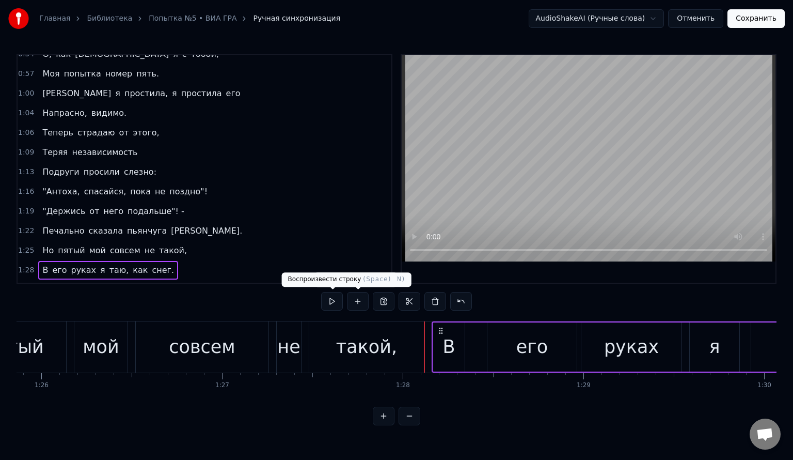
click at [336, 299] on button at bounding box center [332, 301] width 22 height 19
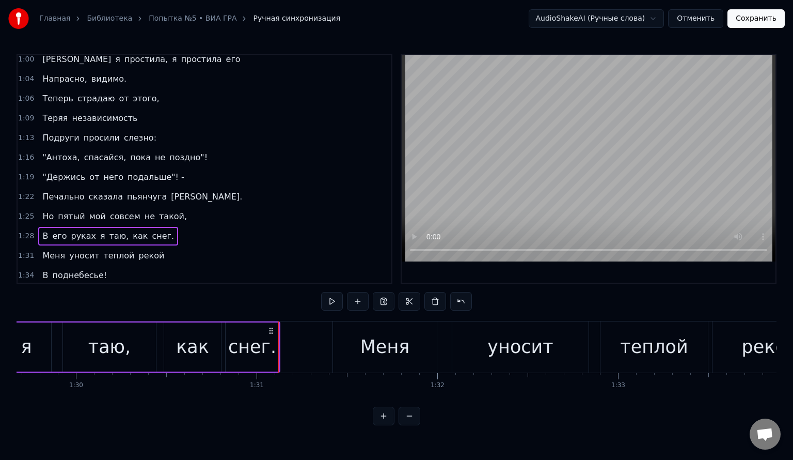
scroll to position [258, 0]
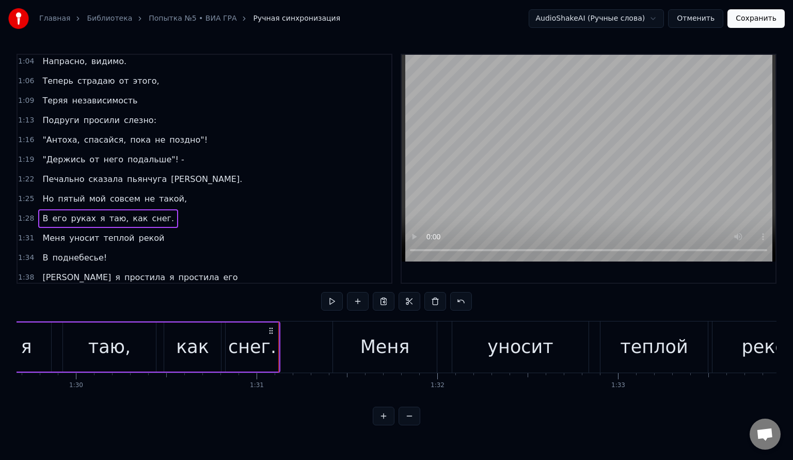
click at [28, 233] on span "1:31" at bounding box center [26, 238] width 16 height 10
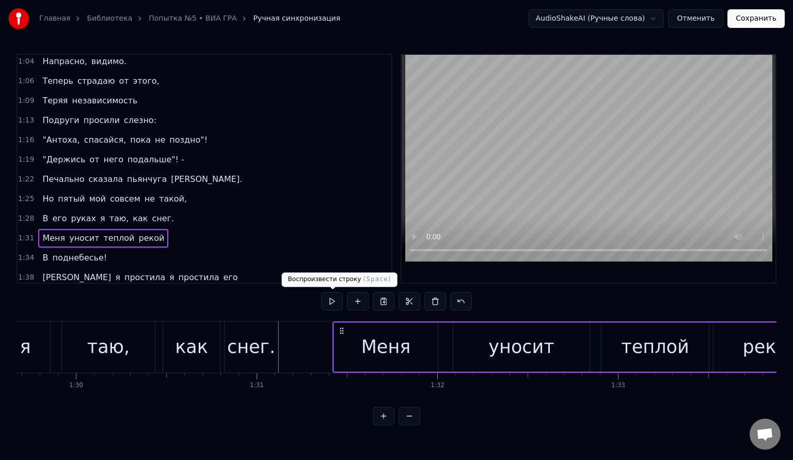
click at [328, 300] on button at bounding box center [332, 301] width 22 height 19
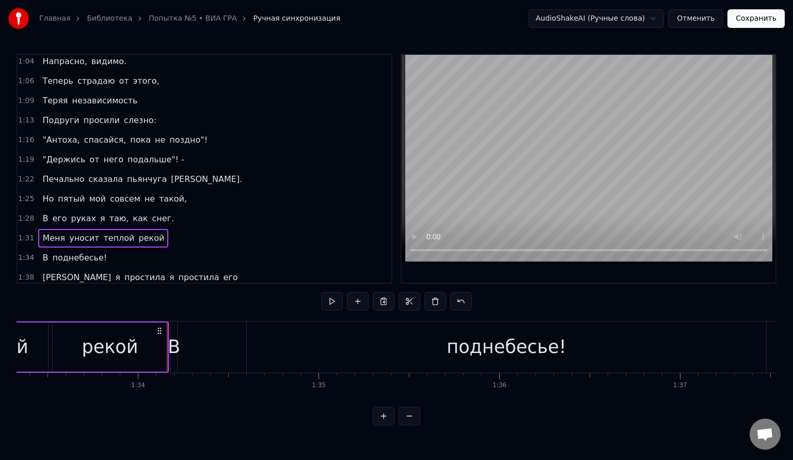
scroll to position [0, 16899]
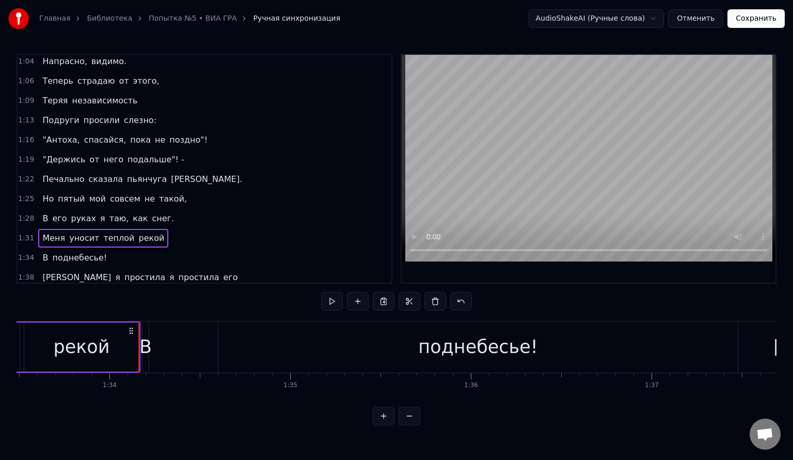
click at [24, 253] on span "1:34" at bounding box center [26, 258] width 16 height 10
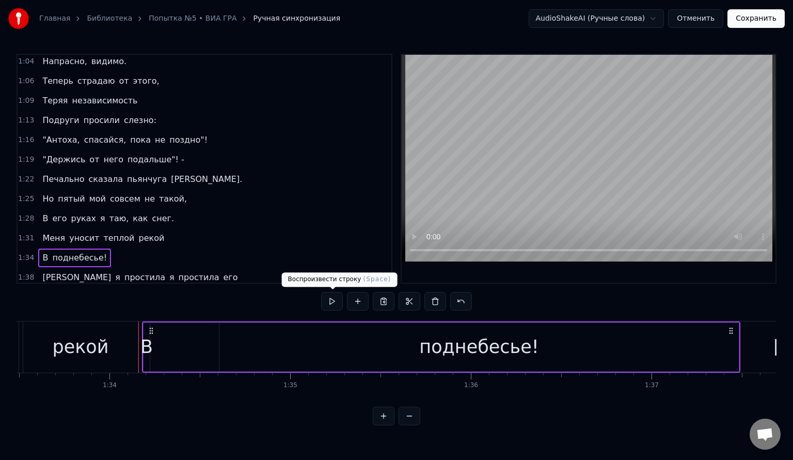
click at [336, 297] on button at bounding box center [332, 301] width 22 height 19
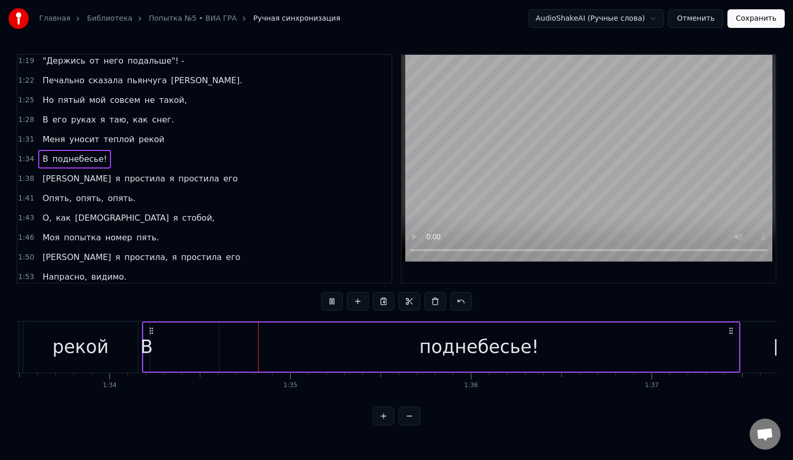
scroll to position [362, 0]
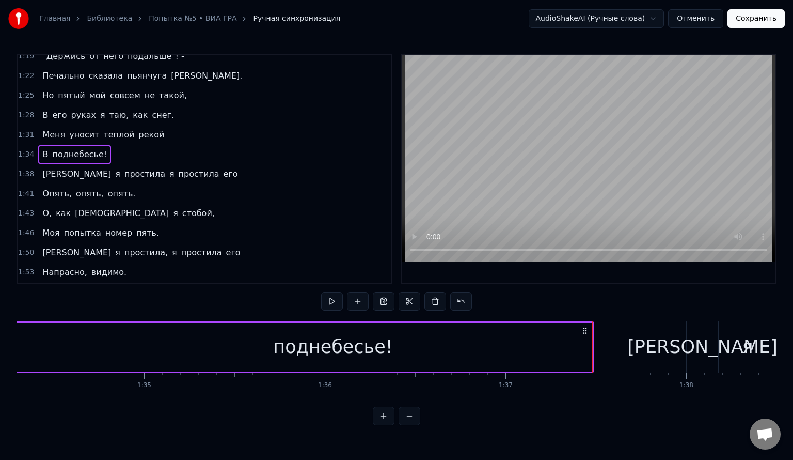
click at [23, 169] on span "1:38" at bounding box center [26, 174] width 16 height 10
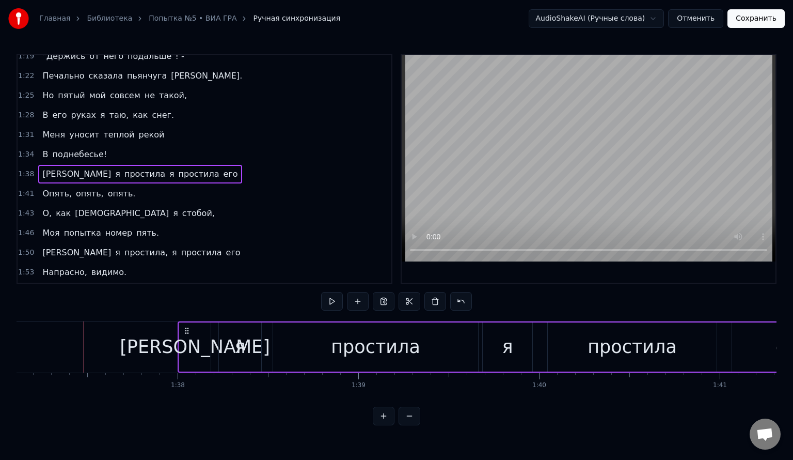
scroll to position [0, 17569]
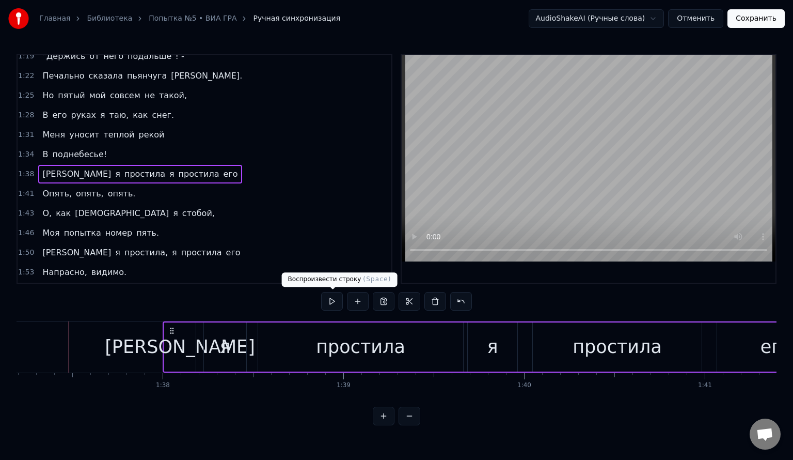
click at [331, 301] on button at bounding box center [332, 301] width 22 height 19
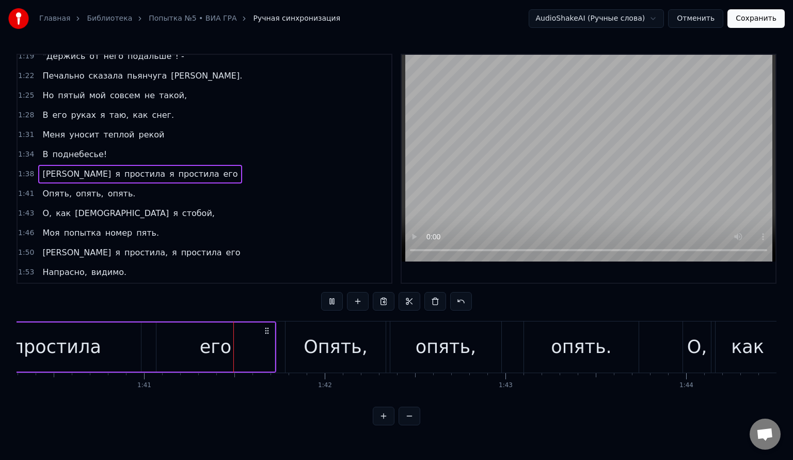
click at [27, 189] on span "1:41" at bounding box center [26, 194] width 16 height 10
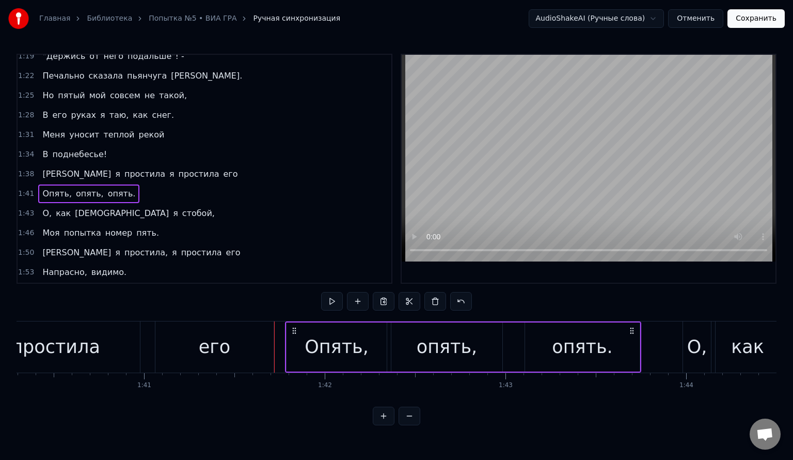
scroll to position [0, 18239]
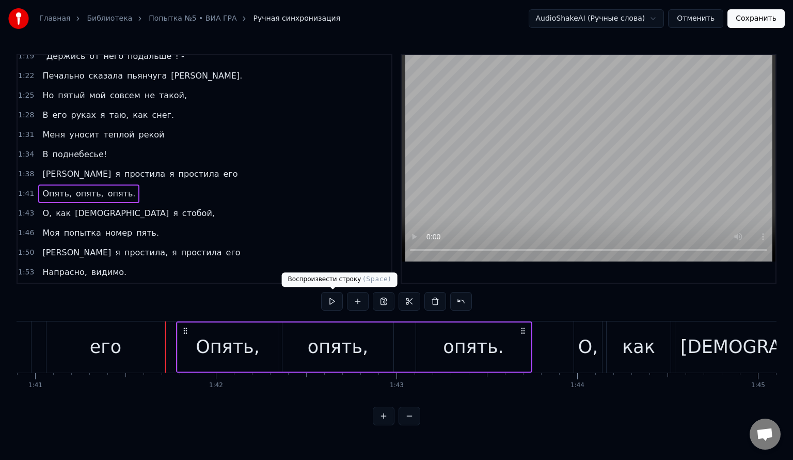
drag, startPoint x: 332, startPoint y: 303, endPoint x: 215, endPoint y: 262, distance: 123.5
click at [331, 303] on button at bounding box center [332, 301] width 22 height 19
click at [27, 208] on span "1:43" at bounding box center [26, 213] width 16 height 10
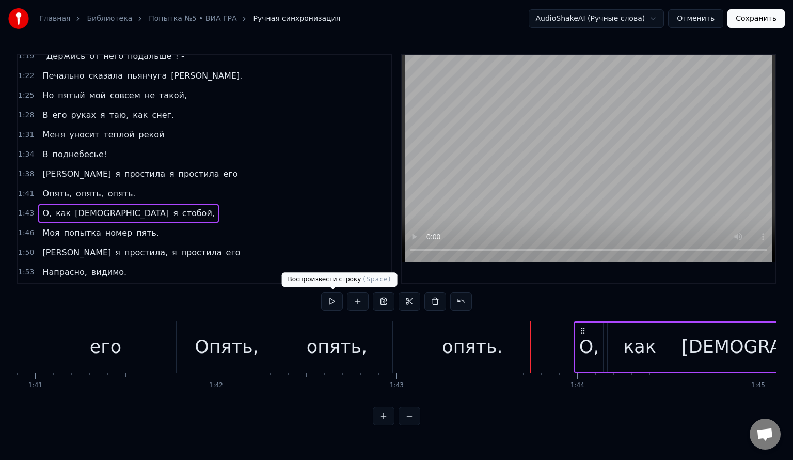
click at [333, 302] on button at bounding box center [332, 301] width 22 height 19
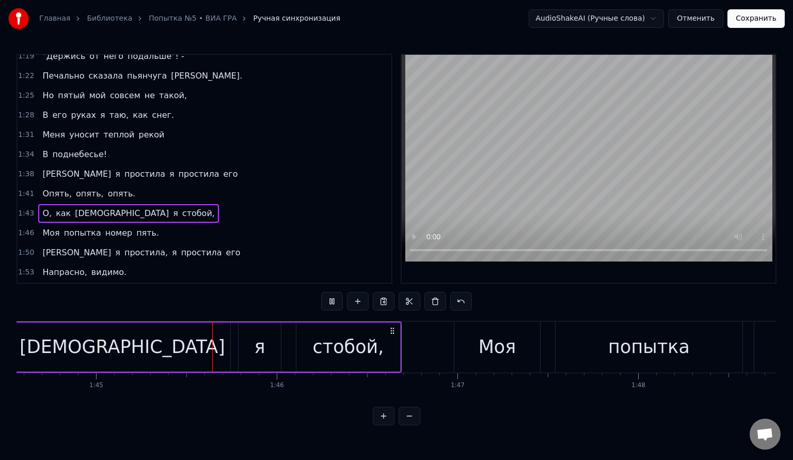
scroll to position [0, 18930]
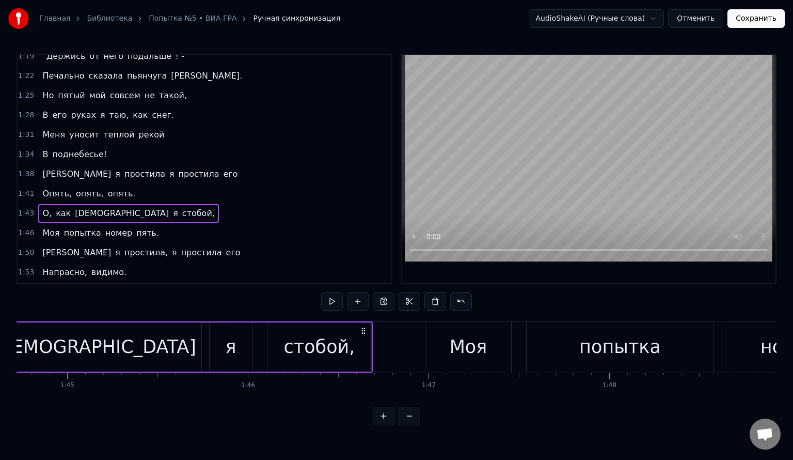
click at [26, 228] on span "1:46" at bounding box center [26, 233] width 16 height 10
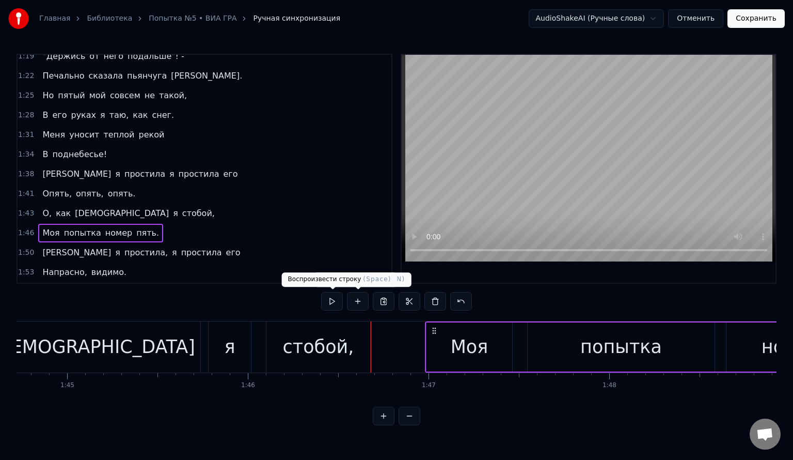
click at [331, 298] on button at bounding box center [332, 301] width 22 height 19
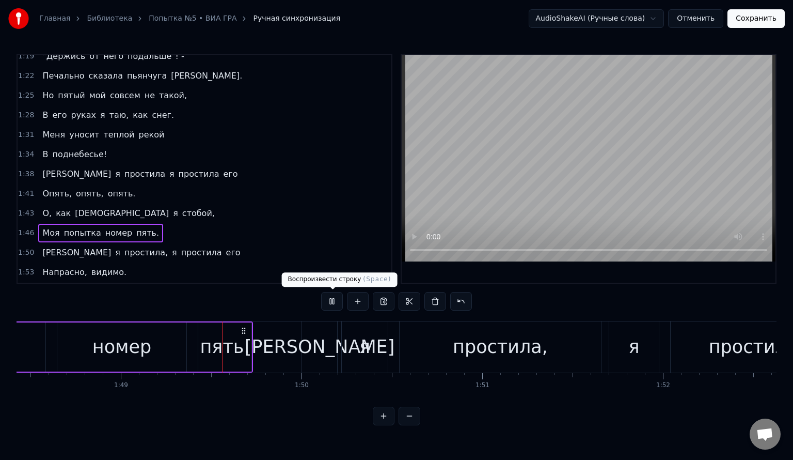
scroll to position [0, 19618]
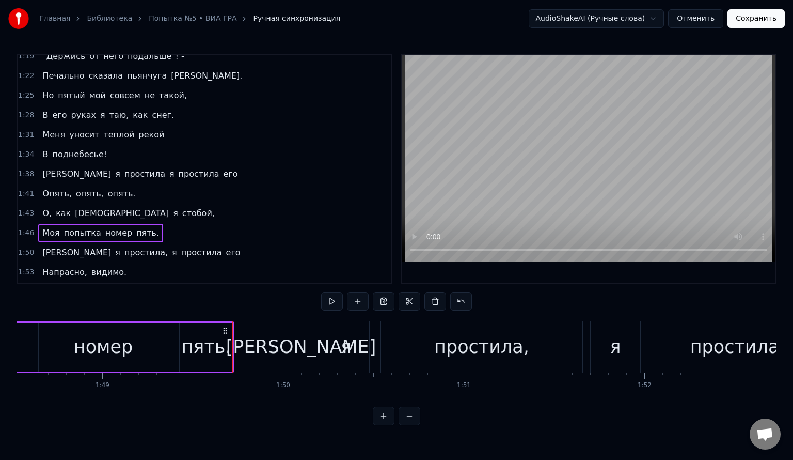
click at [23, 247] on span "1:50" at bounding box center [26, 252] width 16 height 10
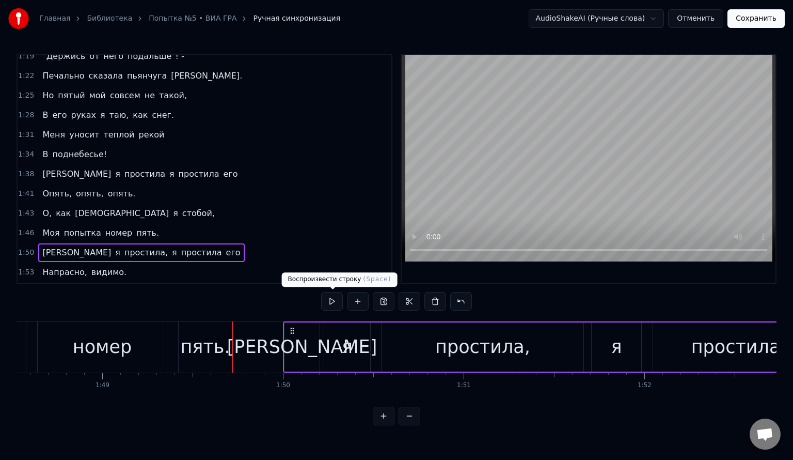
click at [331, 299] on button at bounding box center [332, 301] width 22 height 19
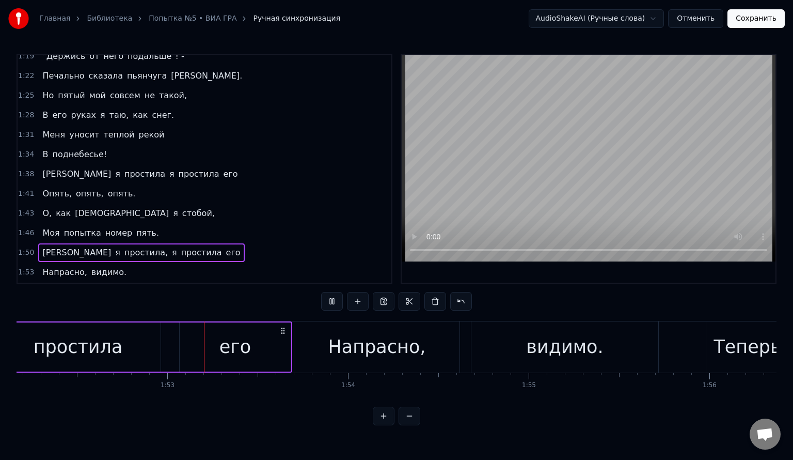
scroll to position [0, 20303]
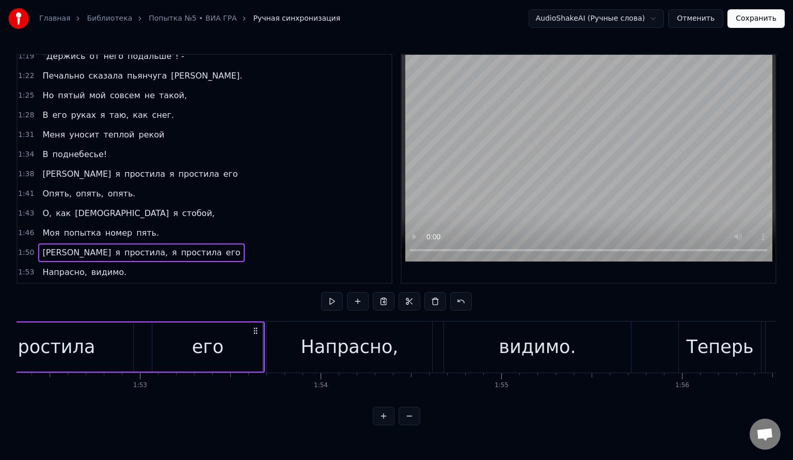
click at [24, 267] on span "1:53" at bounding box center [26, 272] width 16 height 10
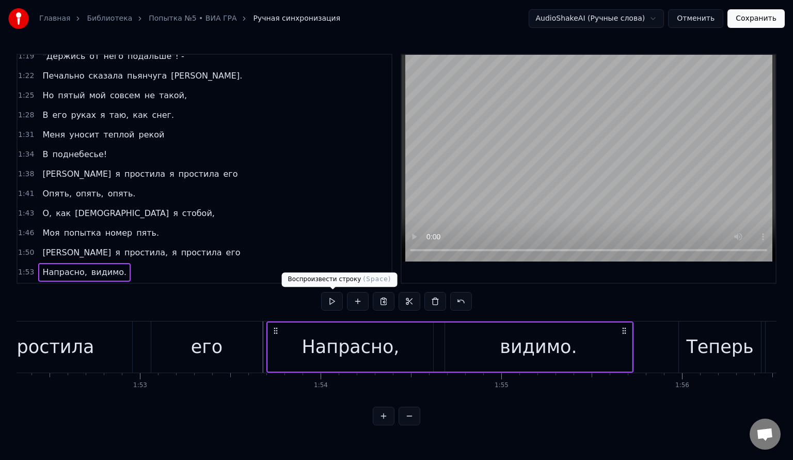
drag, startPoint x: 344, startPoint y: 301, endPoint x: 338, endPoint y: 303, distance: 6.5
click at [344, 300] on div at bounding box center [396, 301] width 151 height 19
click at [338, 303] on button at bounding box center [332, 301] width 22 height 19
click at [31, 282] on div "1:55 Теперь страдаю от этого," at bounding box center [205, 292] width 374 height 20
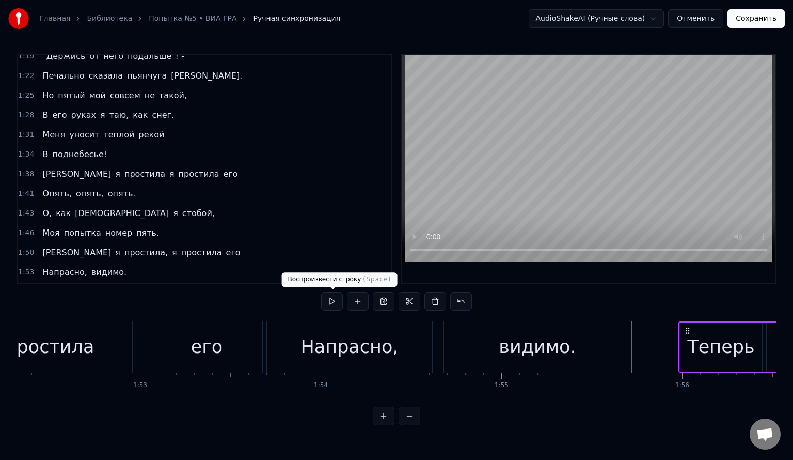
click at [332, 300] on button at bounding box center [332, 301] width 22 height 19
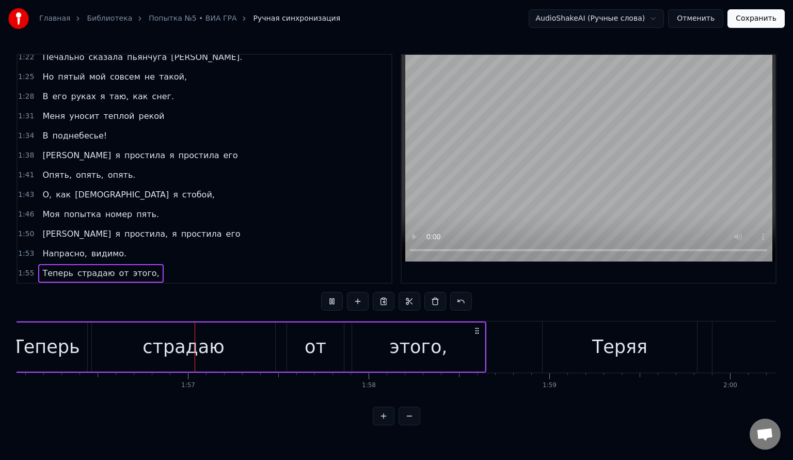
scroll to position [0, 21000]
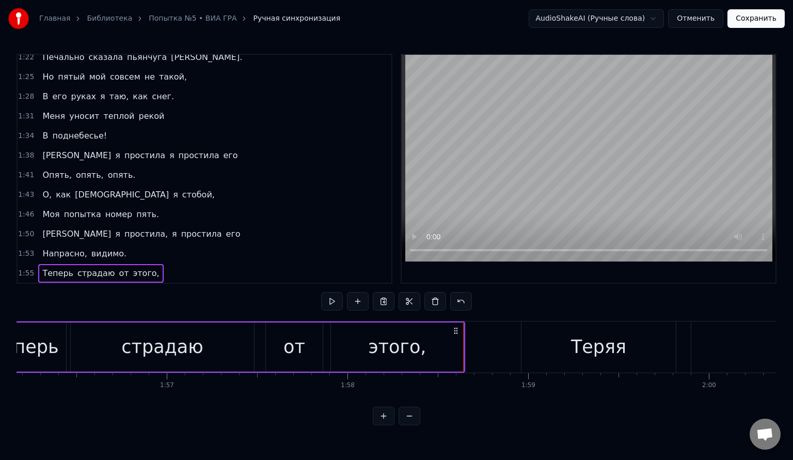
click at [26, 288] on span "1:58" at bounding box center [26, 293] width 16 height 10
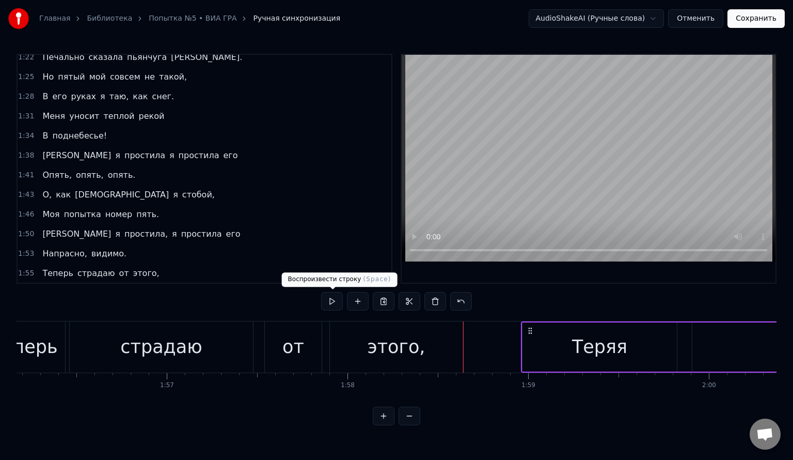
click at [334, 303] on button at bounding box center [332, 301] width 22 height 19
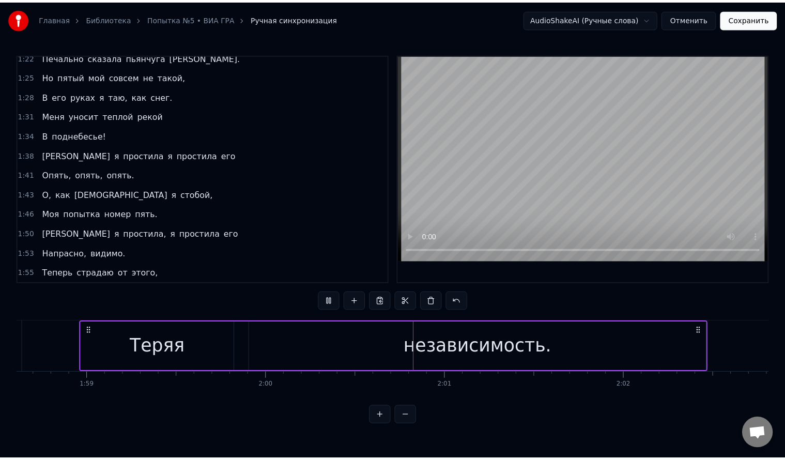
scroll to position [0, 21468]
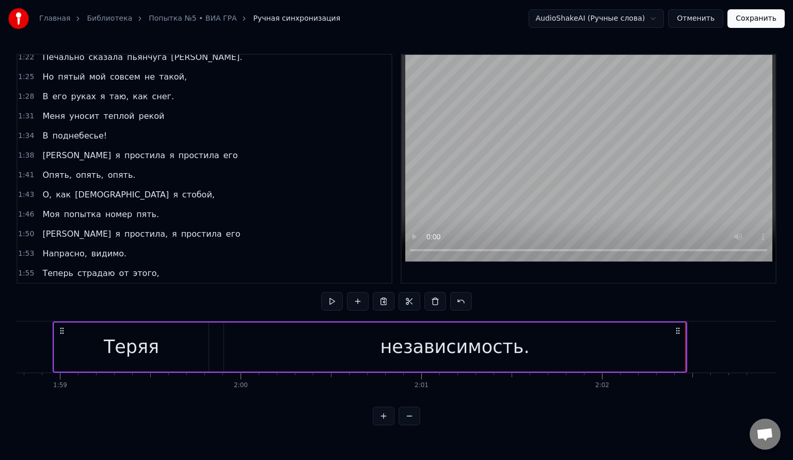
click at [752, 21] on button "Сохранить" at bounding box center [756, 18] width 57 height 19
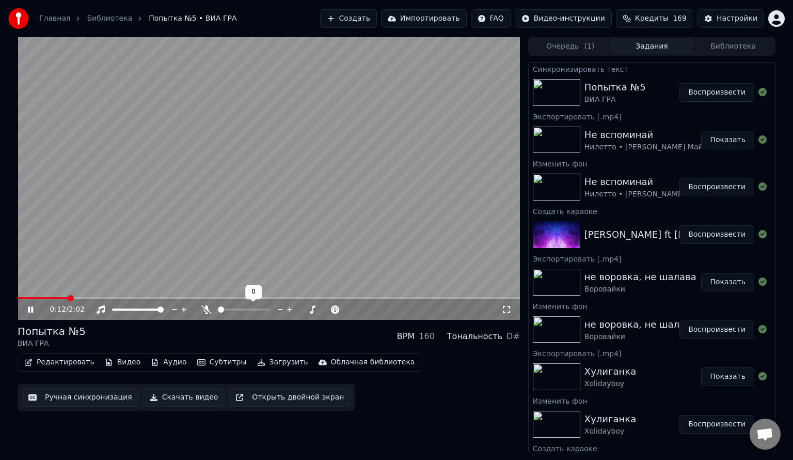
click at [218, 308] on span at bounding box center [221, 309] width 6 height 6
click at [203, 226] on video at bounding box center [269, 178] width 503 height 283
click at [28, 306] on icon at bounding box center [30, 309] width 6 height 7
click at [251, 188] on video at bounding box center [269, 178] width 503 height 283
click at [57, 365] on button "Редактировать" at bounding box center [59, 362] width 79 height 14
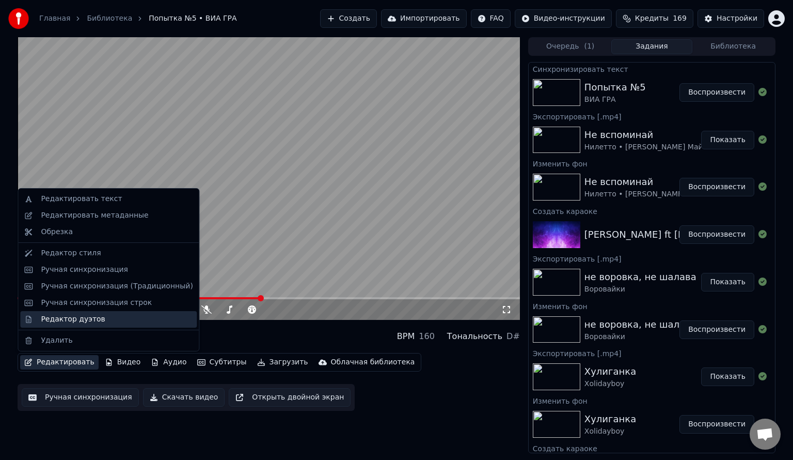
click at [66, 322] on div "Редактор дуэтов" at bounding box center [73, 319] width 64 height 10
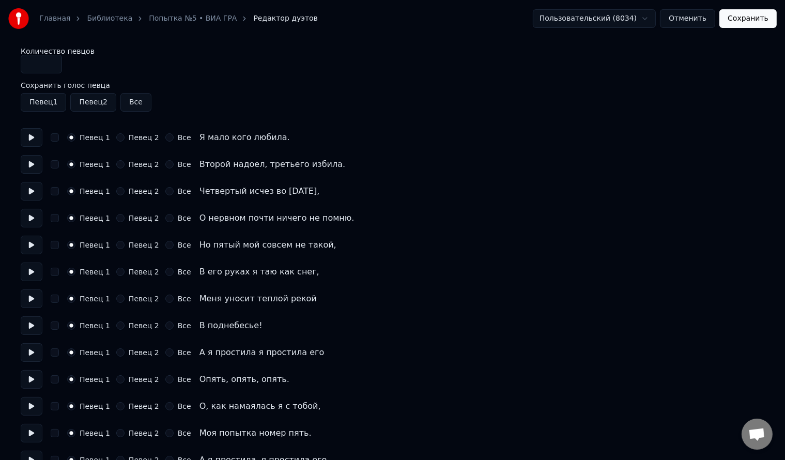
type input "*"
click at [52, 60] on input "*" at bounding box center [41, 64] width 41 height 19
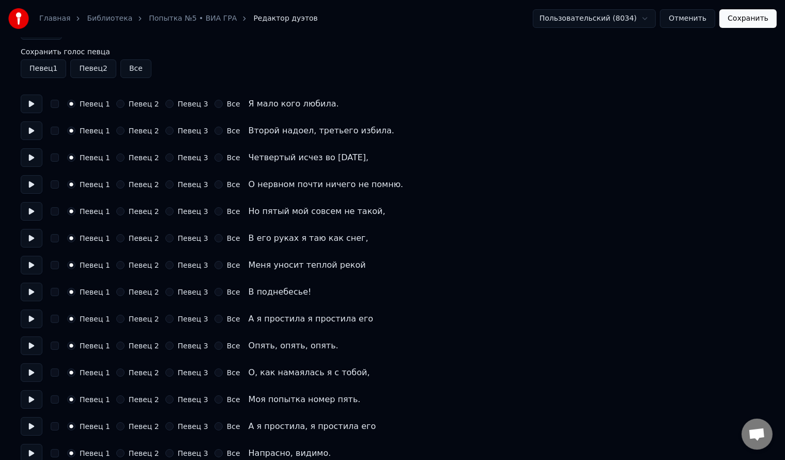
scroll to position [52, 0]
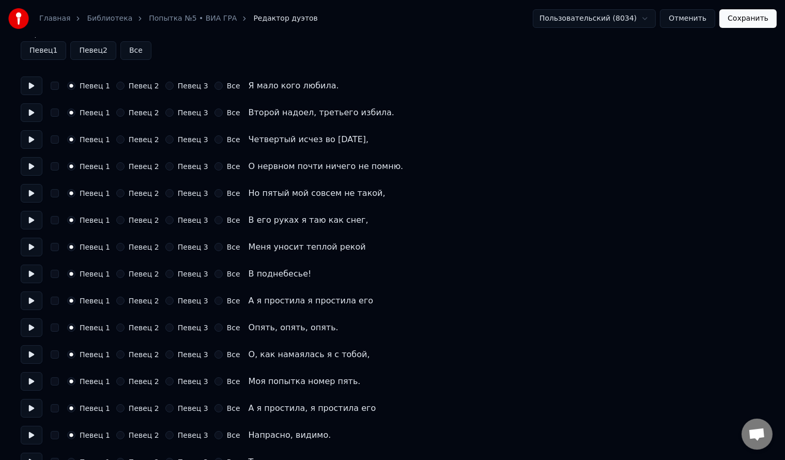
click at [165, 301] on button "Певец 3" at bounding box center [169, 300] width 8 height 8
click at [163, 332] on div "Певец 1 Певец 2 Певец 3 Все Опять, опять, опять." at bounding box center [392, 327] width 743 height 19
click at [165, 331] on button "Певец 3" at bounding box center [169, 327] width 8 height 8
click at [165, 354] on button "Певец 3" at bounding box center [169, 354] width 8 height 8
click at [165, 379] on button "Певец 3" at bounding box center [169, 381] width 8 height 8
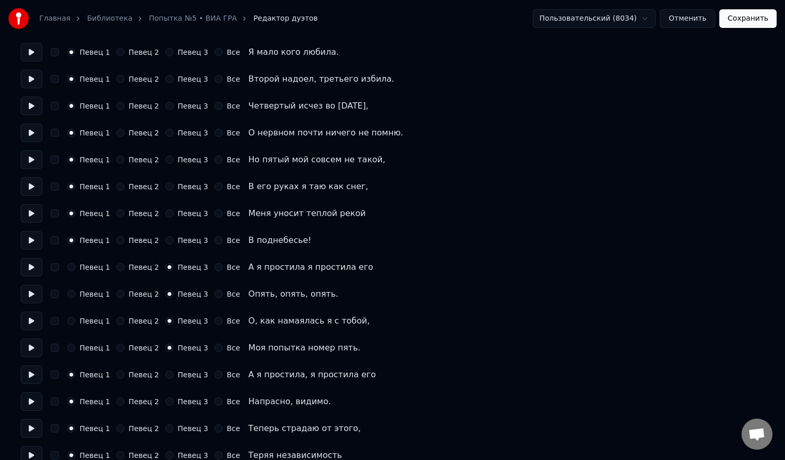
scroll to position [103, 0]
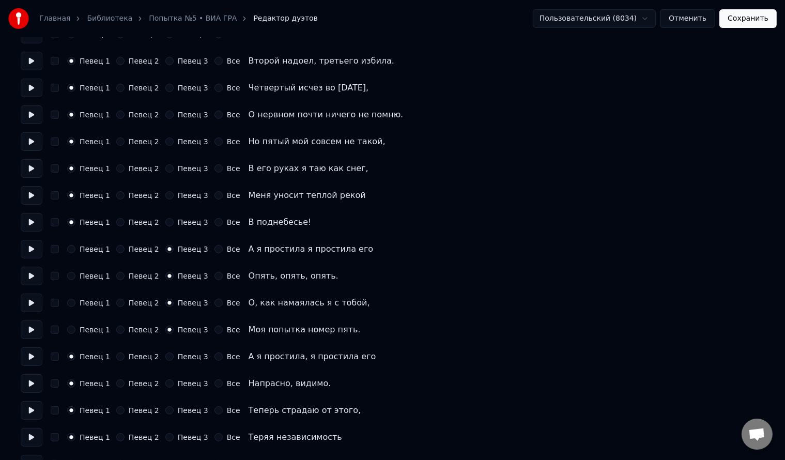
click at [165, 357] on button "Певец 3" at bounding box center [169, 356] width 8 height 8
click at [165, 382] on button "Певец 3" at bounding box center [169, 383] width 8 height 8
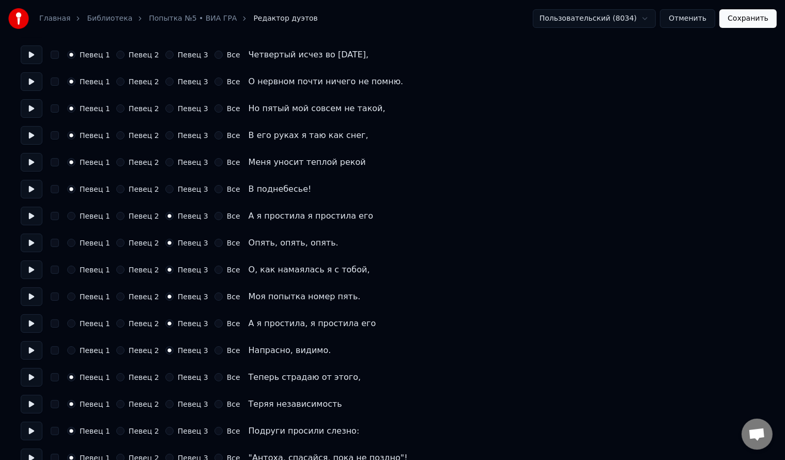
scroll to position [155, 0]
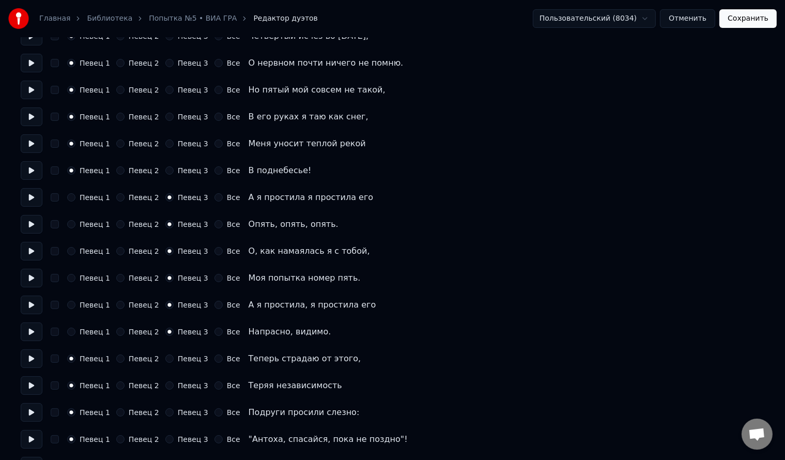
click at [165, 359] on button "Певец 3" at bounding box center [169, 358] width 8 height 8
click at [165, 388] on button "Певец 3" at bounding box center [169, 385] width 8 height 8
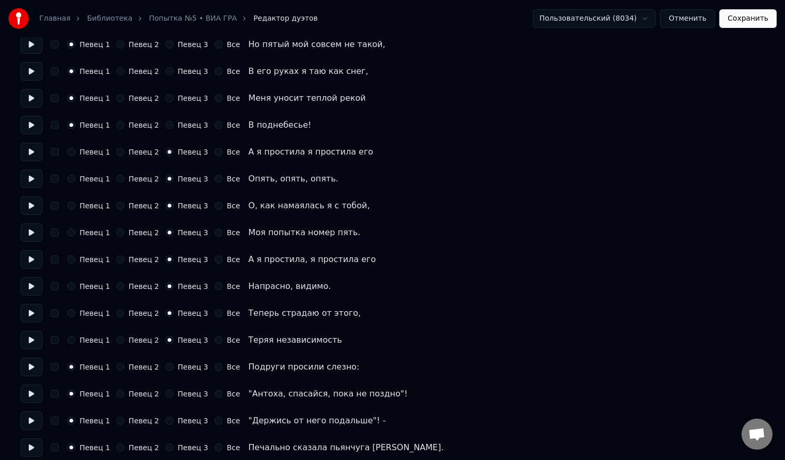
scroll to position [207, 0]
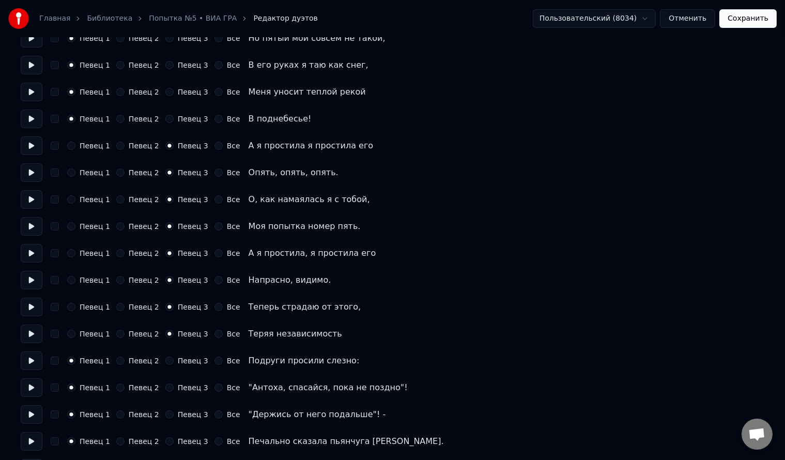
click at [118, 362] on button "Певец 2" at bounding box center [120, 360] width 8 height 8
click at [116, 385] on button "Певец 2" at bounding box center [120, 387] width 8 height 8
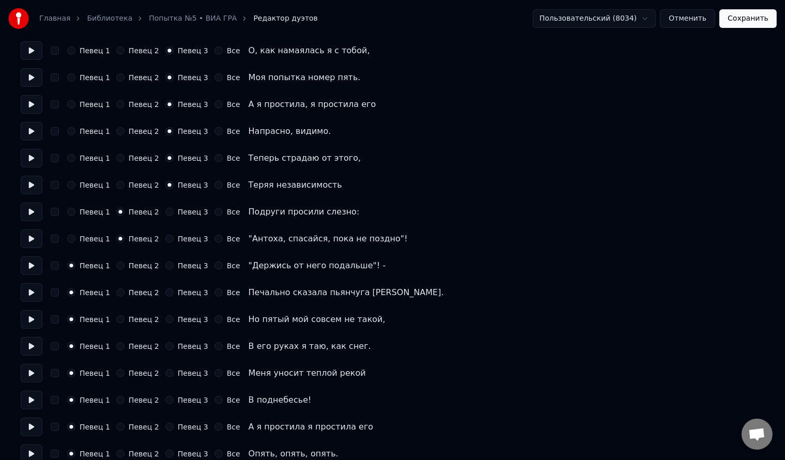
scroll to position [362, 0]
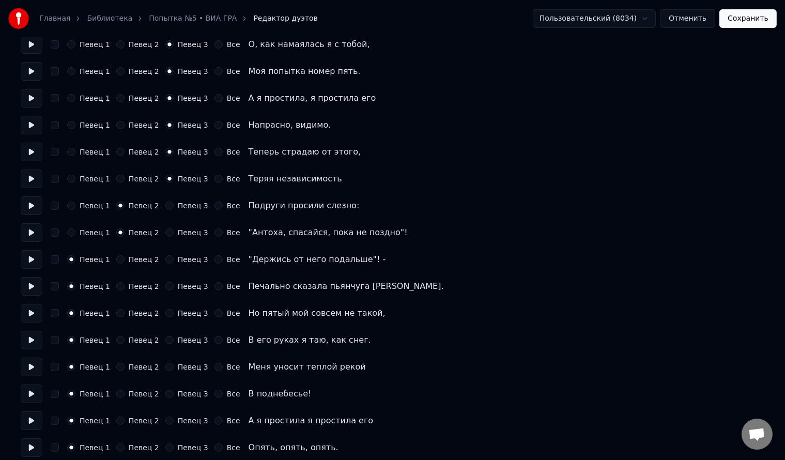
click at [117, 260] on button "Певец 2" at bounding box center [120, 259] width 8 height 8
click at [116, 287] on button "Певец 2" at bounding box center [120, 286] width 8 height 8
click at [117, 312] on button "Певец 2" at bounding box center [120, 313] width 8 height 8
click at [116, 340] on button "Певец 2" at bounding box center [120, 340] width 8 height 8
click at [116, 367] on button "Певец 2" at bounding box center [120, 367] width 8 height 8
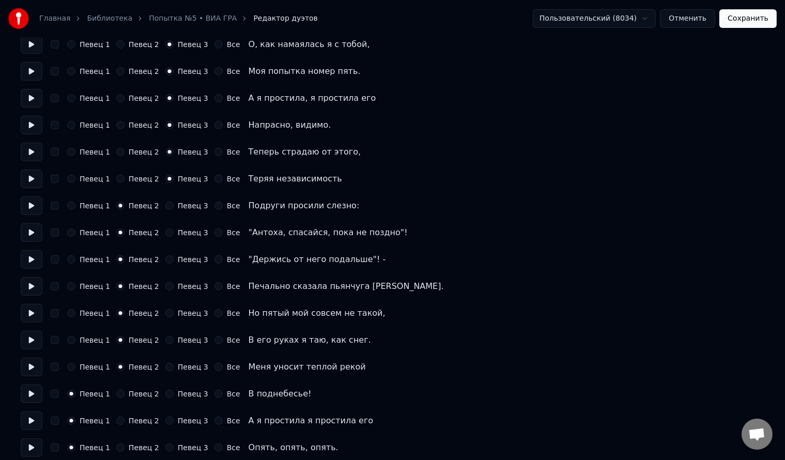
click at [117, 393] on button "Певец 2" at bounding box center [120, 393] width 8 height 8
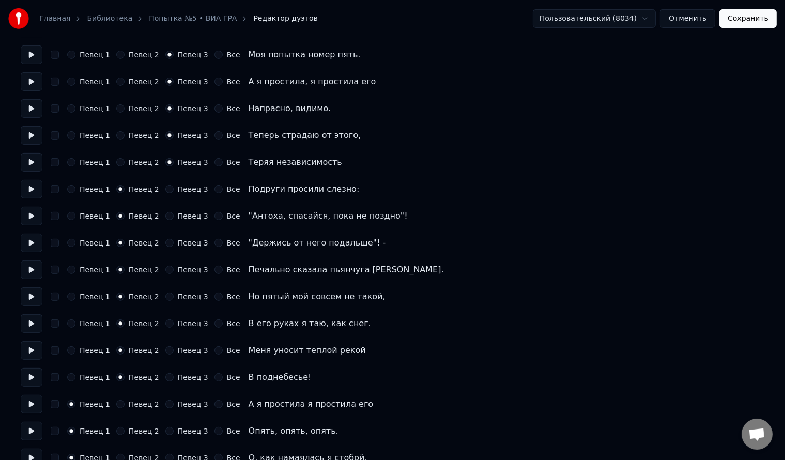
scroll to position [516, 0]
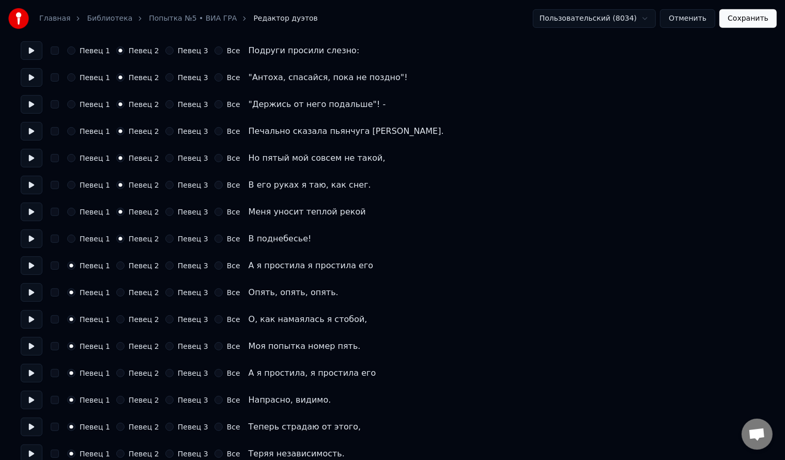
click at [165, 267] on button "Певец 3" at bounding box center [169, 265] width 8 height 8
click at [165, 291] on button "Певец 3" at bounding box center [169, 292] width 8 height 8
click at [165, 318] on button "Певец 3" at bounding box center [169, 319] width 8 height 8
click at [53, 269] on button "button" at bounding box center [55, 265] width 8 height 8
click at [56, 292] on button "button" at bounding box center [55, 292] width 8 height 8
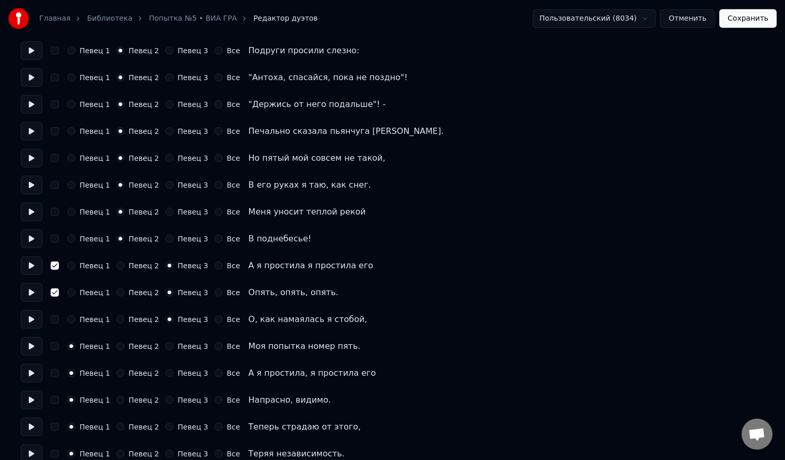
click at [56, 318] on button "button" at bounding box center [55, 319] width 8 height 8
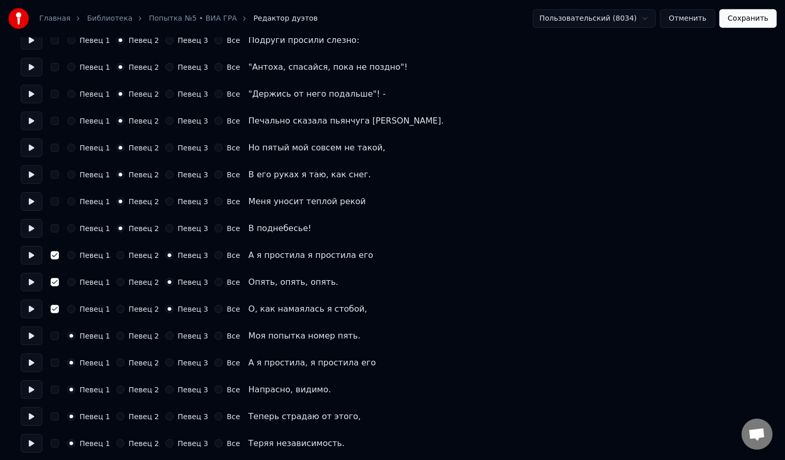
scroll to position [530, 0]
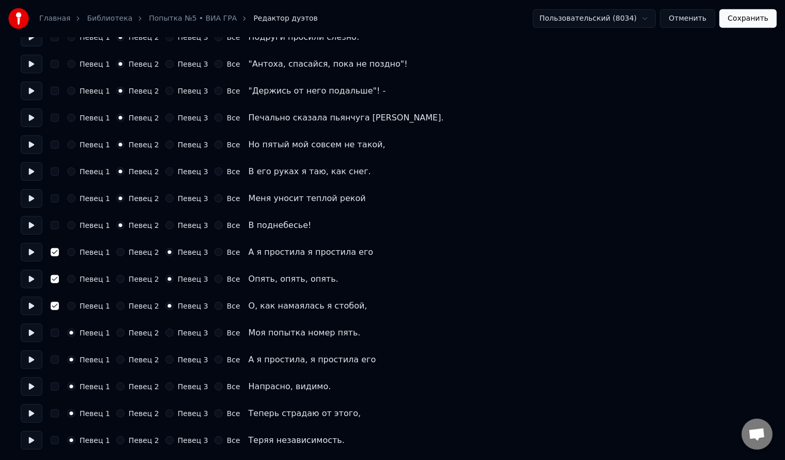
click at [165, 332] on button "Певец 3" at bounding box center [169, 332] width 8 height 8
click at [165, 359] on button "Певец 3" at bounding box center [169, 359] width 8 height 8
click at [165, 384] on button "Певец 3" at bounding box center [169, 386] width 8 height 8
click at [165, 415] on button "Певец 3" at bounding box center [169, 413] width 8 height 8
click at [165, 440] on button "Певец 3" at bounding box center [169, 440] width 8 height 8
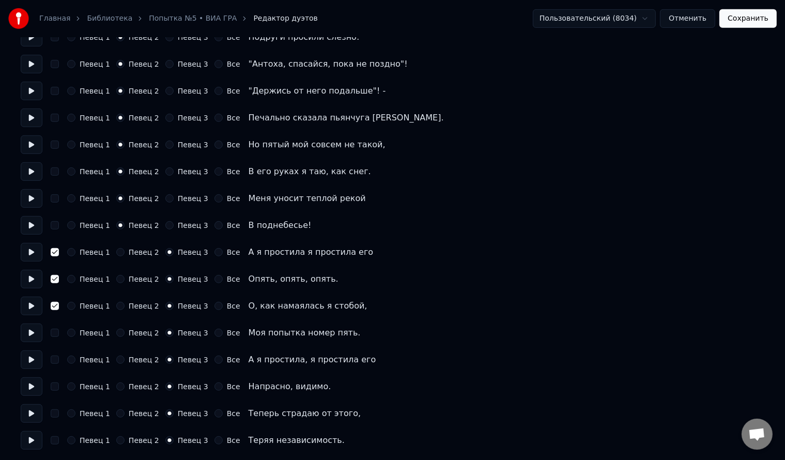
click at [53, 441] on button "button" at bounding box center [55, 440] width 8 height 8
click at [55, 413] on button "button" at bounding box center [55, 413] width 8 height 8
click at [52, 385] on button "button" at bounding box center [55, 386] width 8 height 8
drag, startPoint x: 55, startPoint y: 356, endPoint x: 56, endPoint y: 349, distance: 7.2
click at [55, 356] on button "button" at bounding box center [55, 359] width 8 height 8
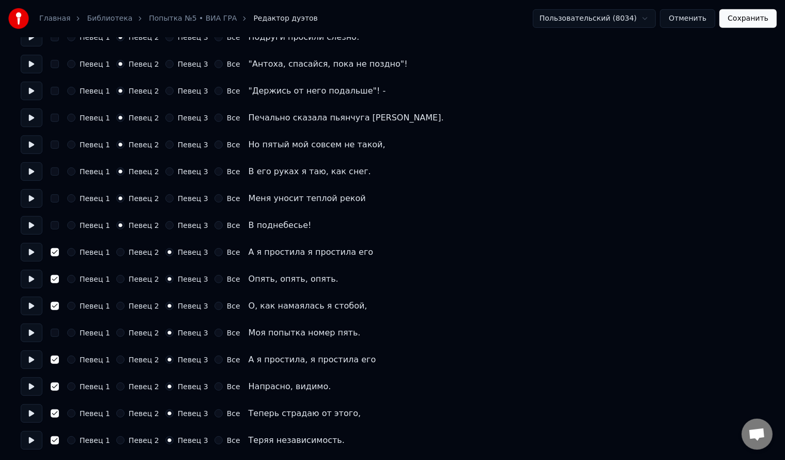
click at [56, 335] on button "button" at bounding box center [55, 332] width 8 height 8
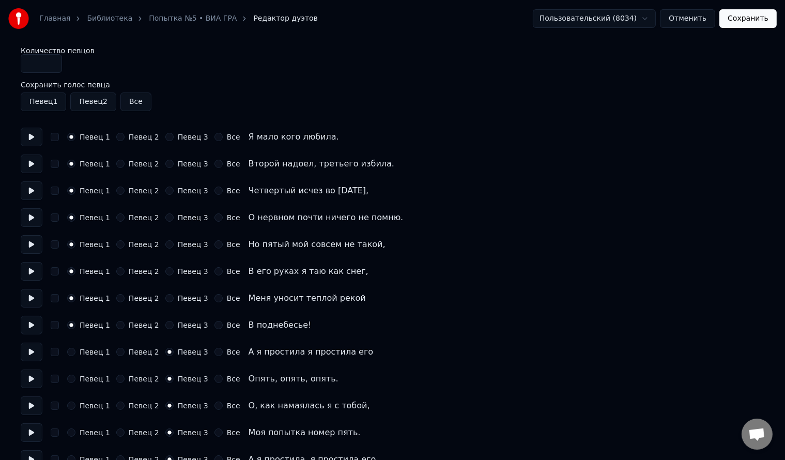
scroll to position [0, 0]
click at [54, 139] on button "button" at bounding box center [55, 137] width 8 height 8
click at [54, 165] on button "button" at bounding box center [55, 164] width 8 height 8
click at [56, 188] on button "button" at bounding box center [55, 191] width 8 height 8
click at [56, 218] on button "button" at bounding box center [55, 218] width 8 height 8
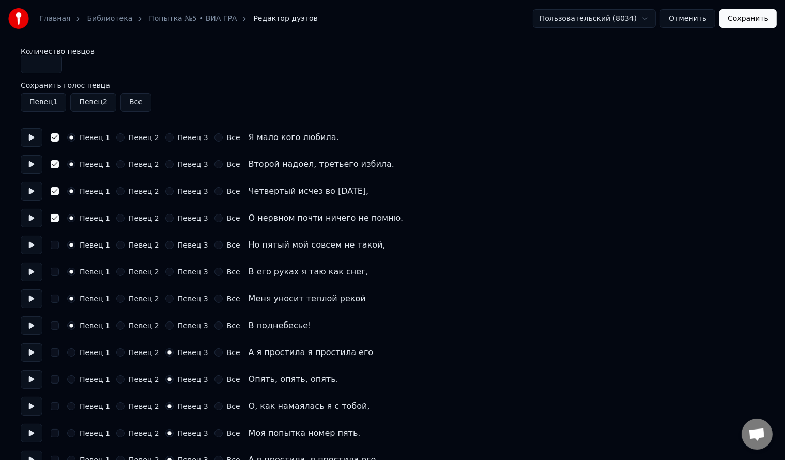
click at [52, 245] on button "button" at bounding box center [55, 245] width 8 height 8
click at [55, 272] on button "button" at bounding box center [55, 272] width 8 height 8
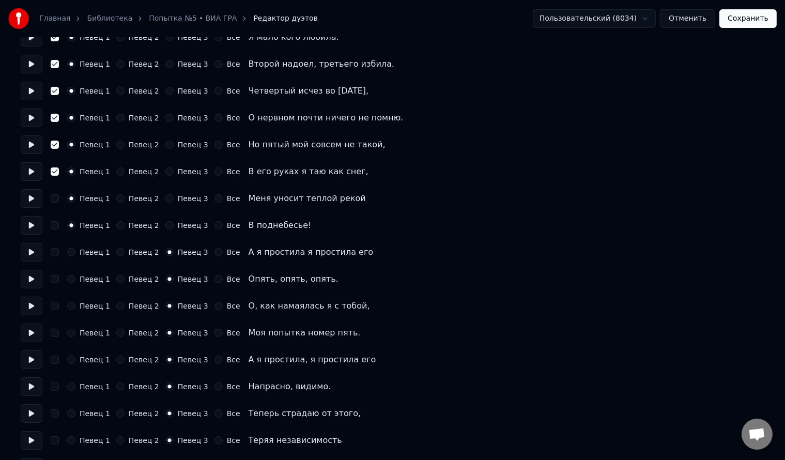
scroll to position [103, 0]
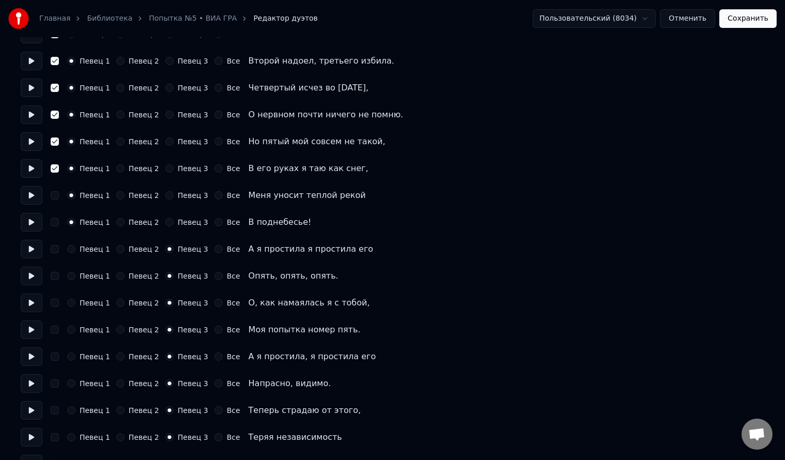
click at [55, 198] on button "button" at bounding box center [55, 195] width 8 height 8
click at [54, 220] on button "button" at bounding box center [55, 222] width 8 height 8
click at [54, 218] on button "button" at bounding box center [55, 222] width 8 height 8
click at [54, 193] on button "button" at bounding box center [55, 195] width 8 height 8
click at [52, 167] on button "button" at bounding box center [55, 168] width 8 height 8
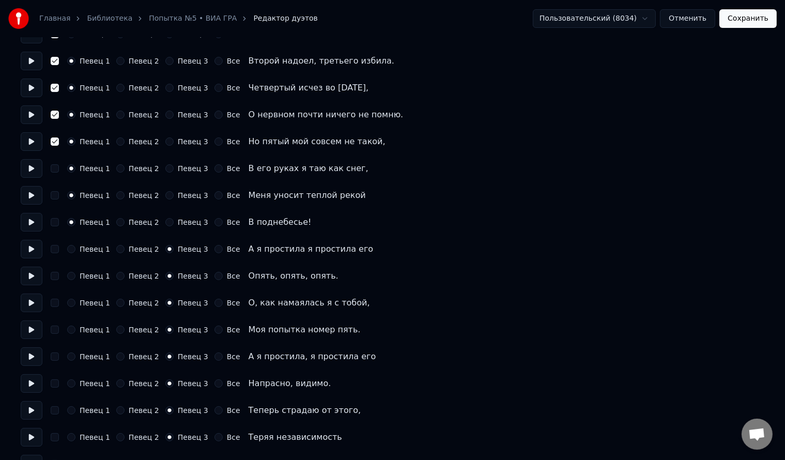
click at [54, 141] on button "button" at bounding box center [55, 141] width 8 height 8
click at [56, 116] on button "button" at bounding box center [55, 115] width 8 height 8
click at [56, 91] on button "button" at bounding box center [55, 88] width 8 height 8
click at [54, 67] on div "Певец 1 Певец 2 Певец 3 Все Второй надоел, третьего избила." at bounding box center [392, 61] width 743 height 19
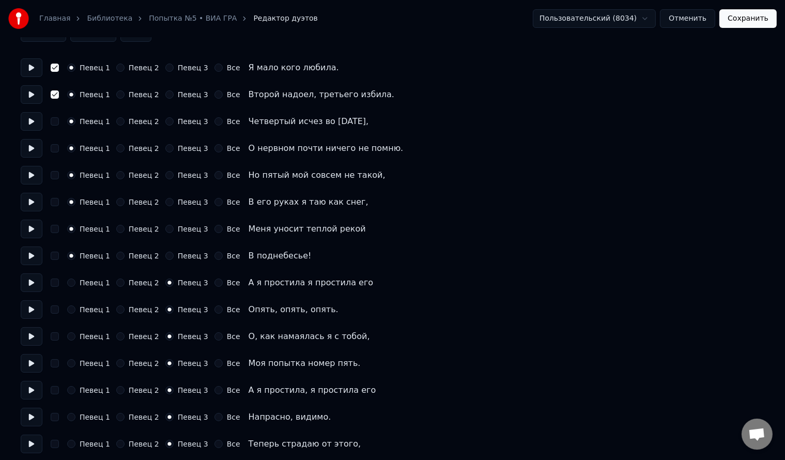
scroll to position [52, 0]
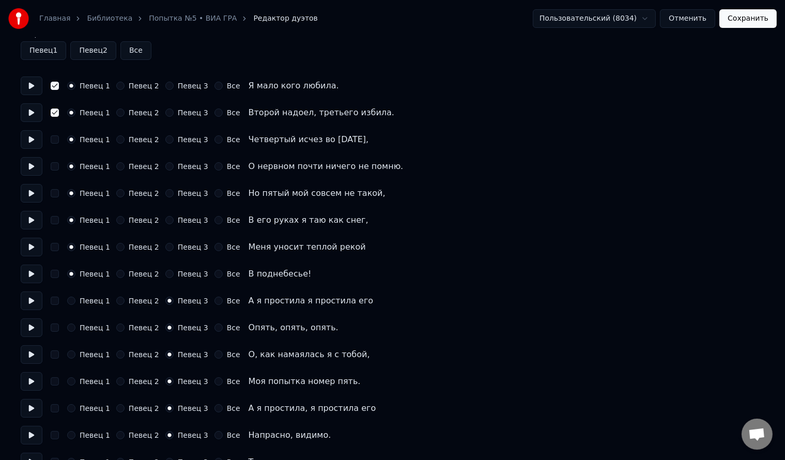
click at [53, 111] on button "button" at bounding box center [55, 112] width 8 height 8
click at [54, 86] on button "button" at bounding box center [55, 86] width 8 height 8
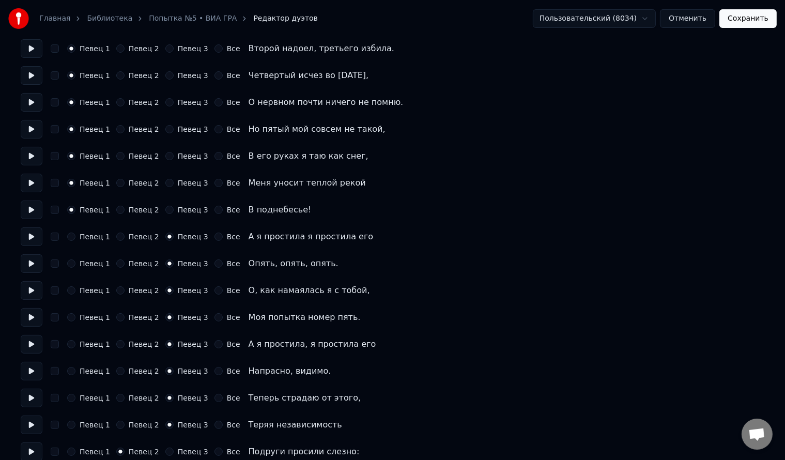
scroll to position [207, 0]
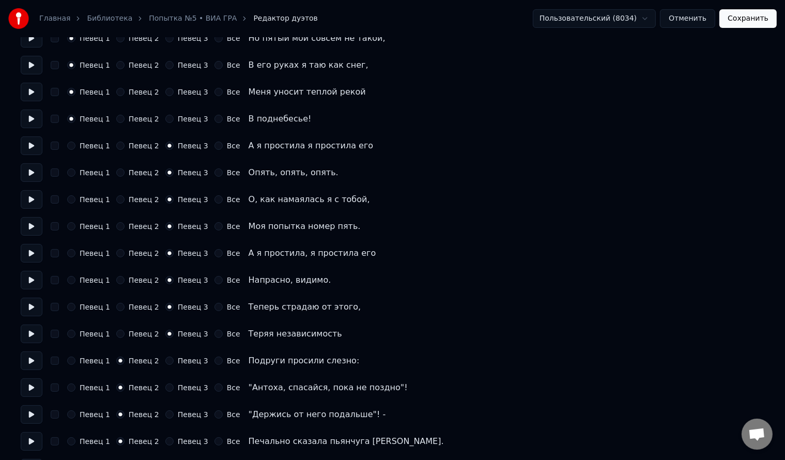
click at [54, 145] on button "button" at bounding box center [55, 146] width 8 height 8
click at [54, 170] on button "button" at bounding box center [55, 172] width 8 height 8
click at [58, 198] on button "button" at bounding box center [55, 199] width 8 height 8
click at [54, 226] on button "button" at bounding box center [55, 226] width 8 height 8
click at [55, 254] on button "button" at bounding box center [55, 253] width 8 height 8
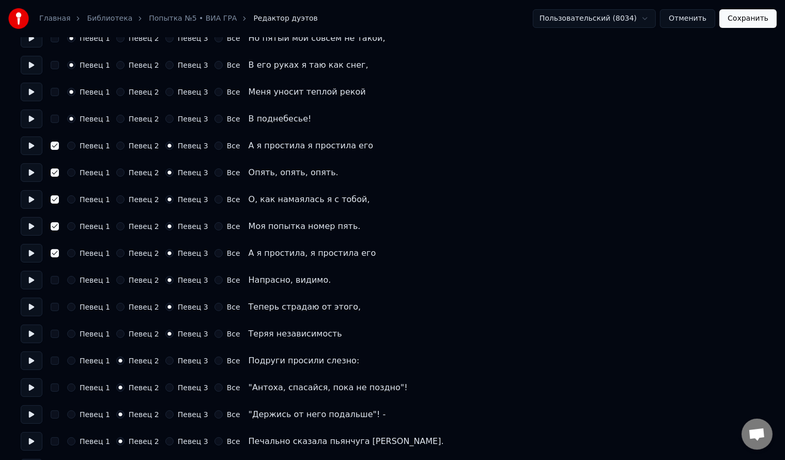
click at [52, 283] on button "button" at bounding box center [55, 280] width 8 height 8
click at [54, 308] on button "button" at bounding box center [55, 307] width 8 height 8
click at [55, 334] on button "button" at bounding box center [55, 334] width 8 height 8
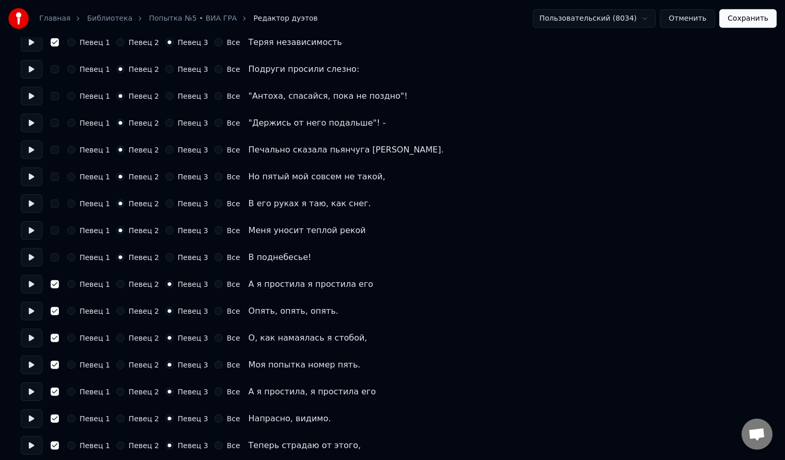
scroll to position [530, 0]
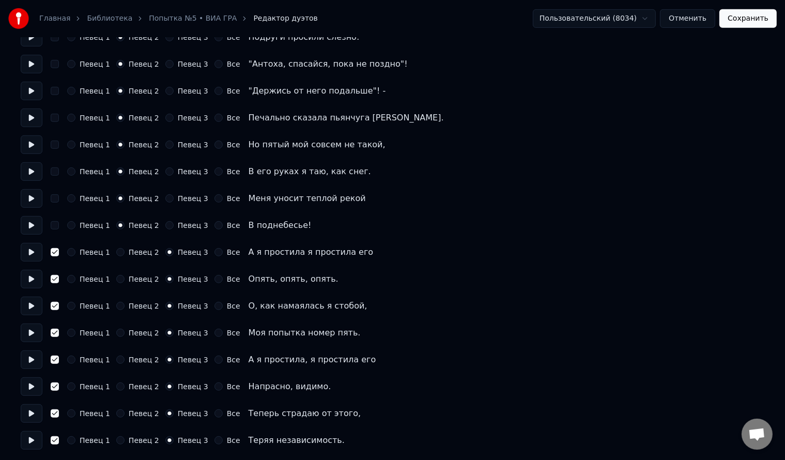
click at [743, 16] on button "Сохранить" at bounding box center [747, 18] width 57 height 19
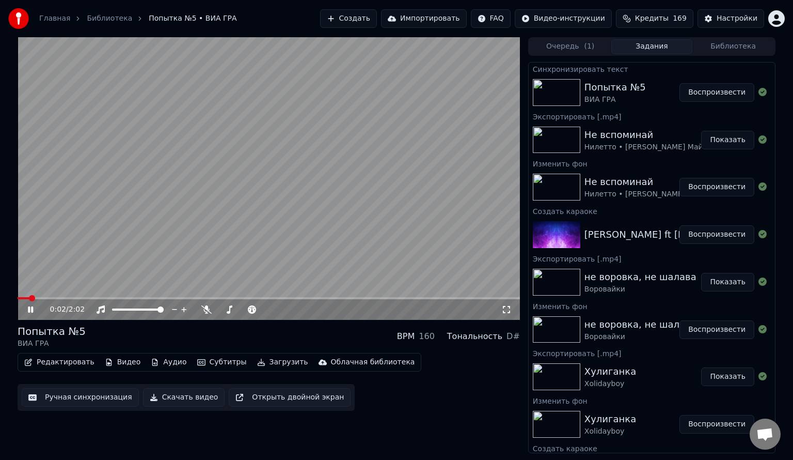
click at [316, 155] on video at bounding box center [269, 178] width 503 height 283
click at [31, 306] on icon at bounding box center [38, 309] width 24 height 8
click at [69, 297] on span at bounding box center [269, 298] width 503 height 2
click at [38, 306] on icon at bounding box center [38, 309] width 24 height 8
click at [33, 306] on icon at bounding box center [38, 309] width 24 height 8
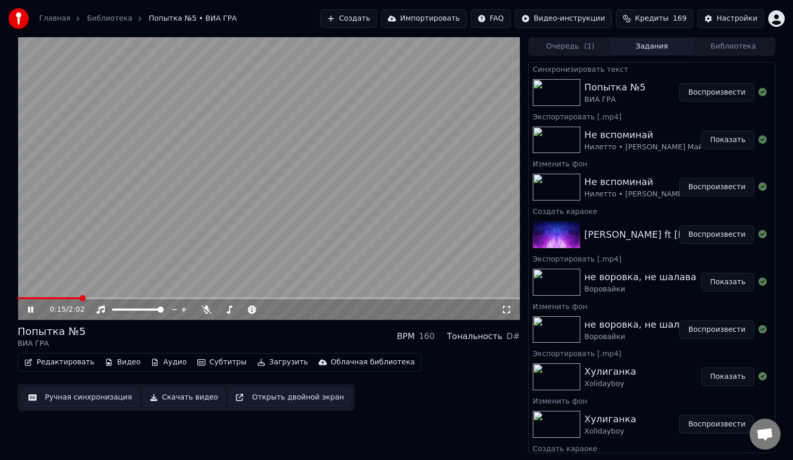
click at [102, 296] on video at bounding box center [269, 178] width 503 height 283
click at [105, 299] on span at bounding box center [269, 298] width 503 height 2
click at [32, 310] on icon at bounding box center [30, 309] width 6 height 7
click at [283, 188] on video at bounding box center [269, 178] width 503 height 283
click at [29, 308] on icon at bounding box center [30, 309] width 5 height 6
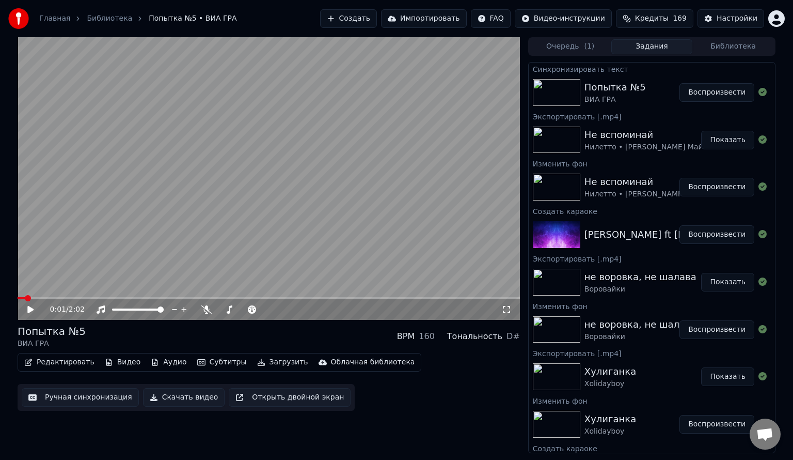
click at [171, 397] on button "Скачать видео" at bounding box center [184, 397] width 82 height 19
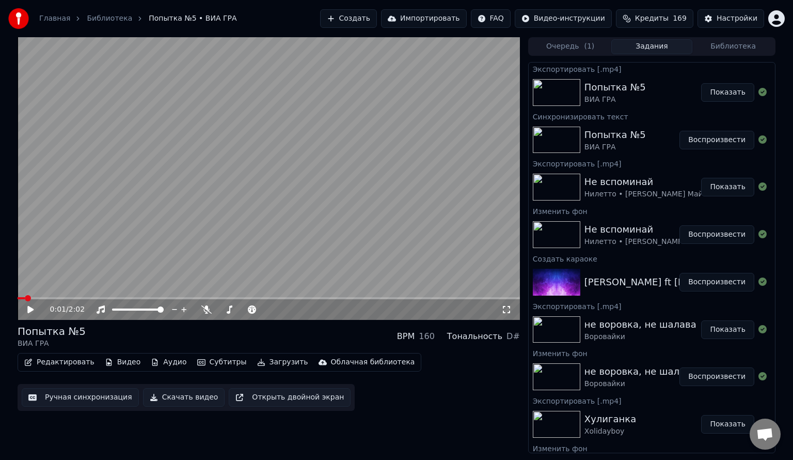
click at [705, 87] on button "Показать" at bounding box center [727, 92] width 53 height 19
click at [721, 45] on button "Библиотека" at bounding box center [734, 46] width 82 height 15
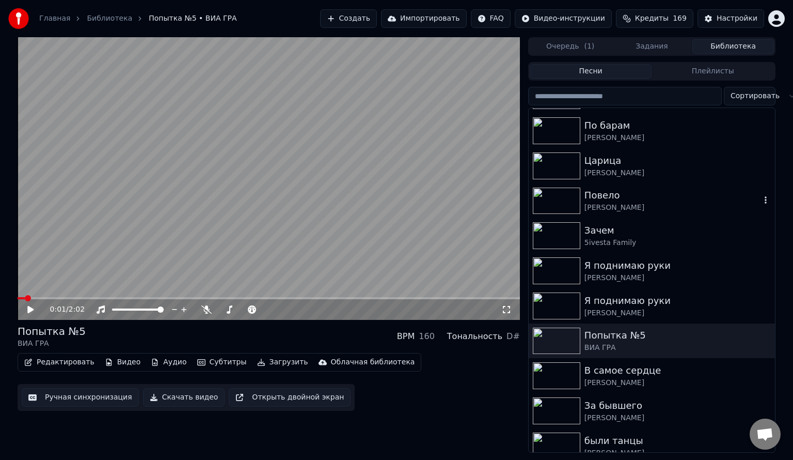
scroll to position [258, 0]
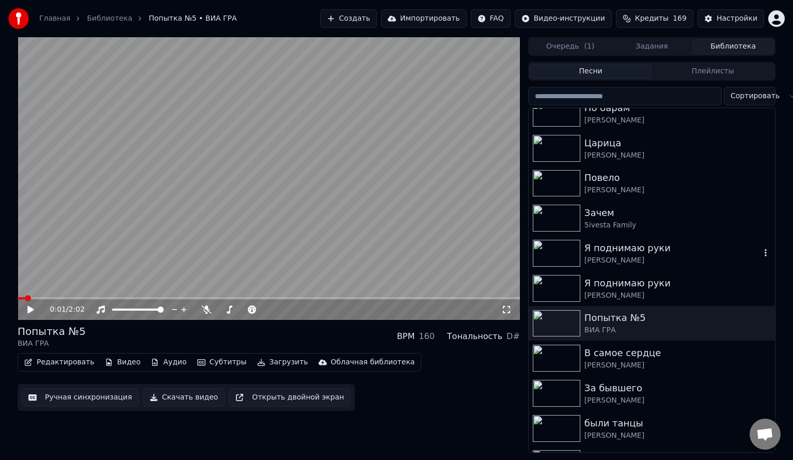
click at [620, 256] on div "[PERSON_NAME]" at bounding box center [673, 260] width 176 height 10
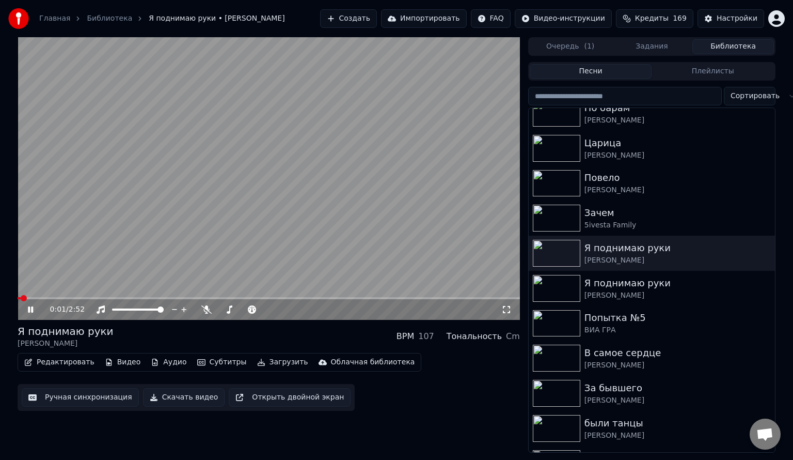
click at [45, 297] on span at bounding box center [269, 298] width 503 height 2
click at [77, 297] on span at bounding box center [269, 298] width 503 height 2
click at [100, 298] on span at bounding box center [269, 298] width 503 height 2
click at [122, 297] on span at bounding box center [269, 298] width 503 height 2
click at [30, 309] on icon at bounding box center [38, 309] width 24 height 8
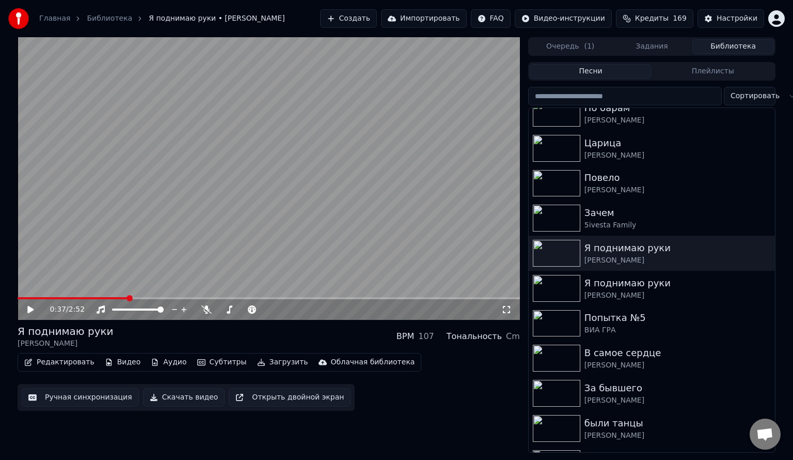
click at [29, 309] on icon at bounding box center [30, 309] width 6 height 7
click at [256, 215] on video at bounding box center [269, 178] width 503 height 283
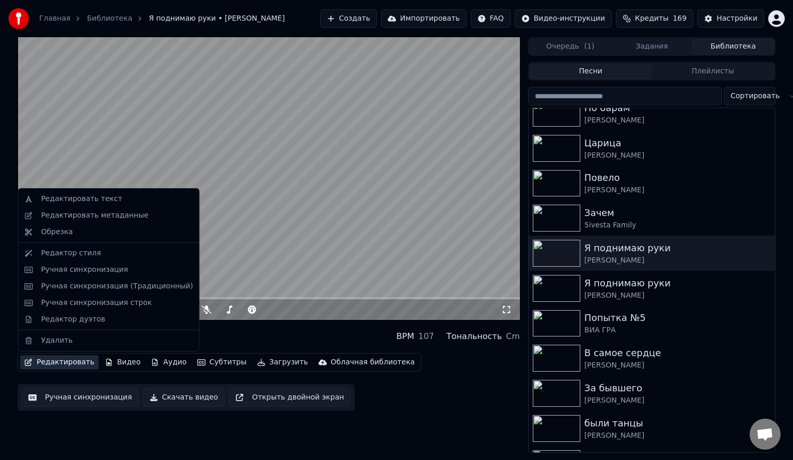
click at [49, 366] on button "Редактировать" at bounding box center [59, 362] width 79 height 14
click at [82, 205] on div "Редактировать текст" at bounding box center [108, 199] width 177 height 17
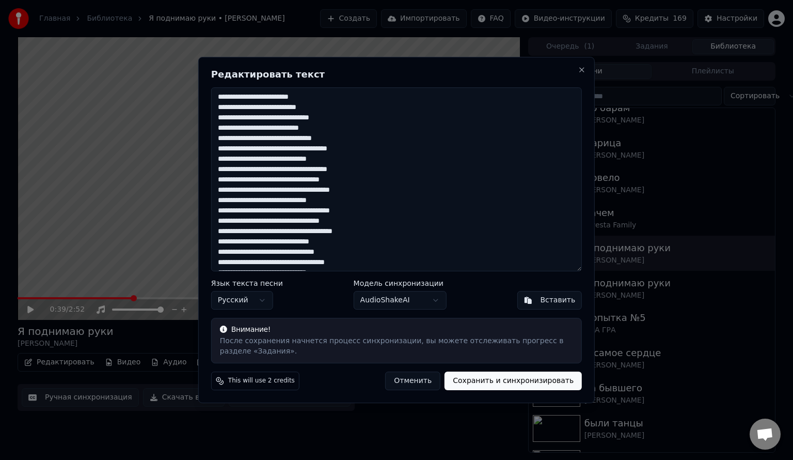
click at [278, 114] on textarea at bounding box center [396, 179] width 371 height 184
click at [325, 118] on textarea at bounding box center [396, 179] width 371 height 184
click at [302, 132] on textarea at bounding box center [396, 179] width 371 height 184
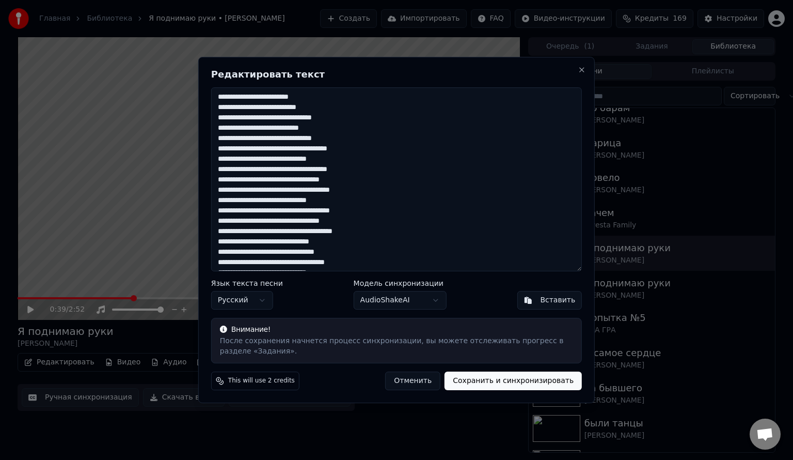
click at [302, 136] on textarea at bounding box center [396, 179] width 371 height 184
type textarea "**********"
click at [512, 383] on button "Сохранить и синхронизировать" at bounding box center [513, 380] width 137 height 19
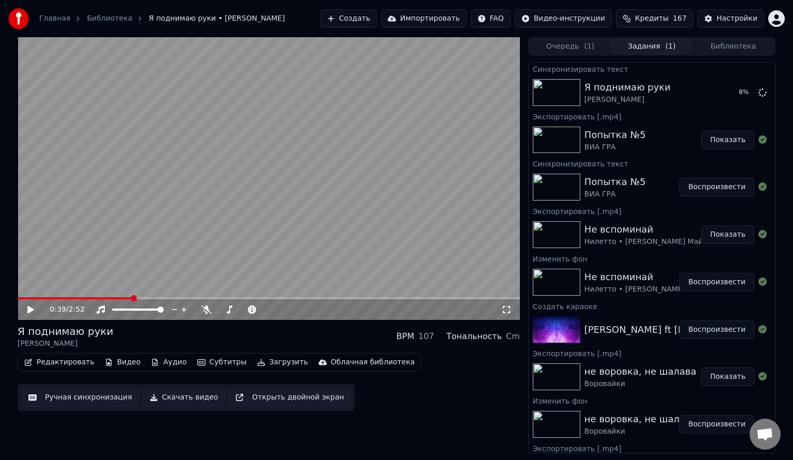
click at [374, 18] on button "Создать" at bounding box center [348, 18] width 57 height 19
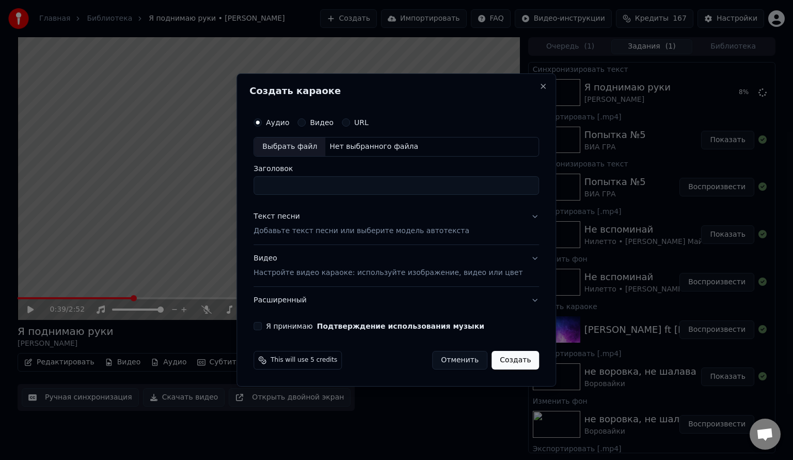
click at [304, 142] on div "Выбрать файл" at bounding box center [289, 146] width 71 height 19
drag, startPoint x: 458, startPoint y: 187, endPoint x: 233, endPoint y: 183, distance: 225.2
click at [229, 182] on body "Главная Библиотека Я поднимаю руки • [PERSON_NAME] Создать Импортировать FAQ Ви…" at bounding box center [396, 230] width 793 height 460
click at [337, 184] on input "**********" at bounding box center [397, 185] width 286 height 19
drag, startPoint x: 406, startPoint y: 186, endPoint x: 271, endPoint y: 184, distance: 135.9
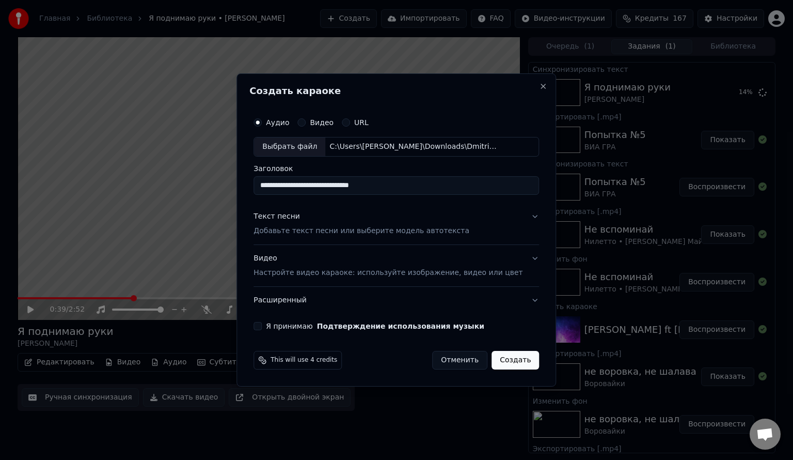
click at [271, 184] on input "**********" at bounding box center [397, 185] width 286 height 19
type input "**********"
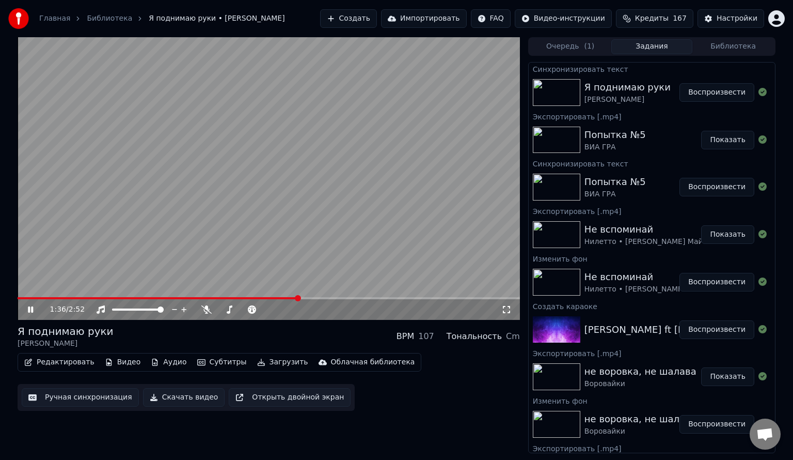
click at [70, 301] on div "1:36 / 2:52" at bounding box center [269, 309] width 503 height 21
click at [29, 309] on icon at bounding box center [30, 309] width 5 height 6
click at [372, 17] on button "Создать" at bounding box center [348, 18] width 57 height 19
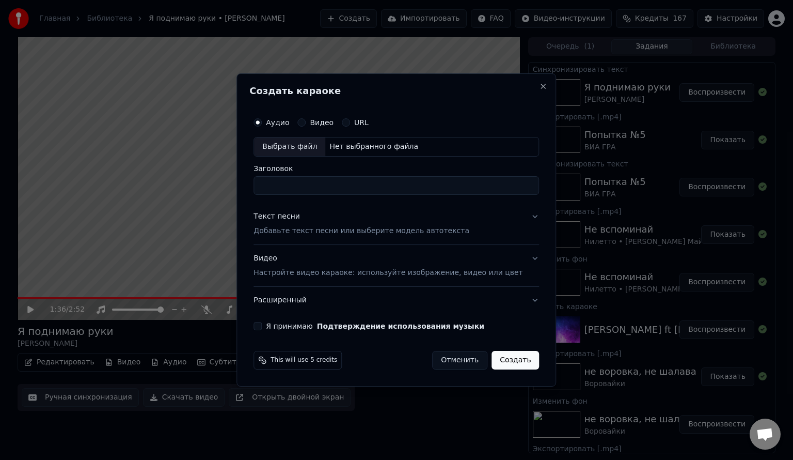
click at [312, 148] on div "Выбрать файл" at bounding box center [289, 146] width 71 height 19
drag, startPoint x: 454, startPoint y: 187, endPoint x: 231, endPoint y: 192, distance: 222.7
click at [231, 192] on body "Главная Библиотека Я поднимаю руки • [PERSON_NAME] Создать Импортировать FAQ Ви…" at bounding box center [396, 230] width 793 height 460
type input "**********"
click at [302, 232] on p "Добавьте текст песни или выберите модель автотекста" at bounding box center [362, 231] width 216 height 10
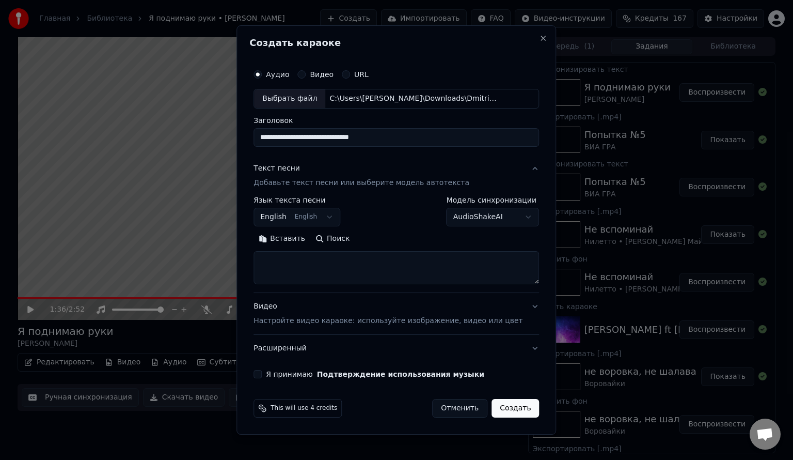
click at [297, 213] on body "Главная Библиотека Я поднимаю руки • [PERSON_NAME] Создать Импортировать FAQ Ви…" at bounding box center [396, 230] width 793 height 460
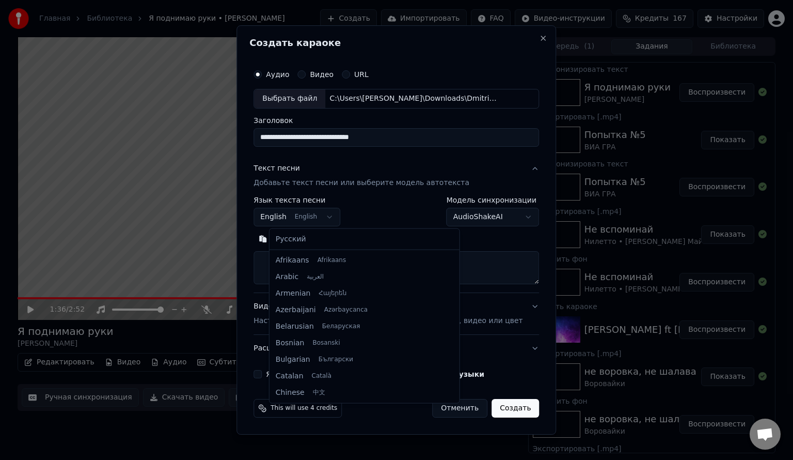
scroll to position [83, 0]
select select "**"
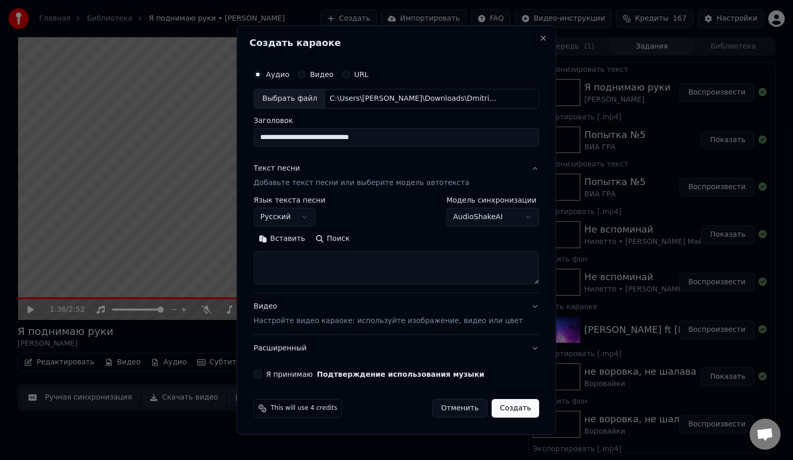
click at [295, 261] on textarea at bounding box center [397, 267] width 286 height 33
paste textarea "**********"
click at [370, 262] on textarea at bounding box center [381, 267] width 255 height 33
drag, startPoint x: 353, startPoint y: 268, endPoint x: 230, endPoint y: 240, distance: 125.7
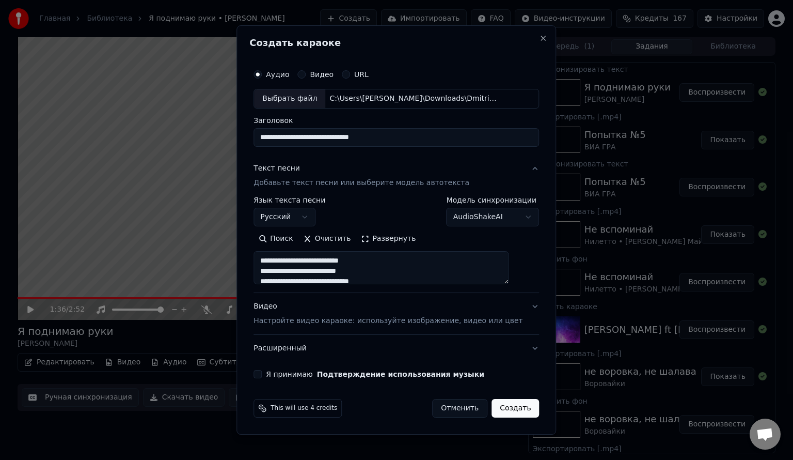
click at [230, 240] on body "Главная Библиотека Я поднимаю руки • [PERSON_NAME] Создать Импортировать FAQ Ви…" at bounding box center [396, 230] width 793 height 460
drag, startPoint x: 309, startPoint y: 260, endPoint x: 258, endPoint y: 257, distance: 51.2
click at [258, 257] on div "**********" at bounding box center [397, 229] width 320 height 409
drag, startPoint x: 293, startPoint y: 269, endPoint x: 270, endPoint y: 269, distance: 23.8
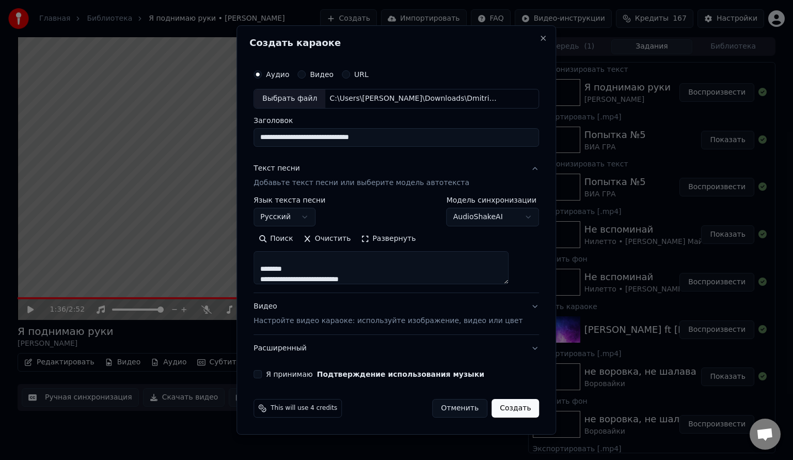
click at [270, 269] on textarea at bounding box center [381, 267] width 255 height 33
drag, startPoint x: 313, startPoint y: 269, endPoint x: 270, endPoint y: 266, distance: 42.9
click at [270, 266] on textarea at bounding box center [381, 267] width 255 height 33
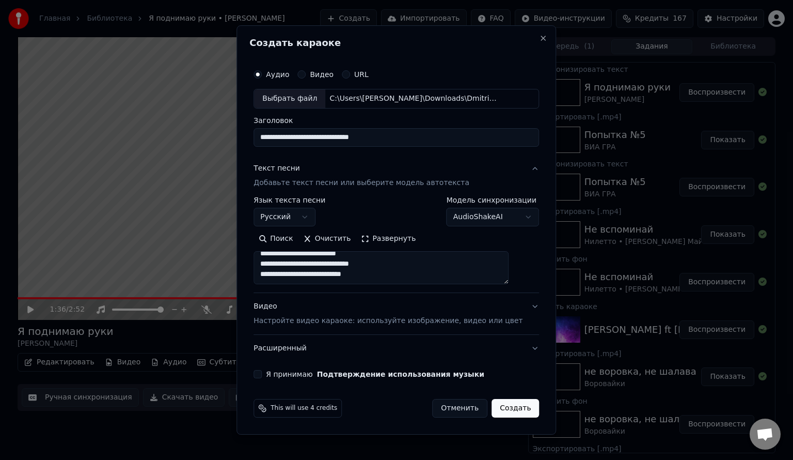
drag, startPoint x: 275, startPoint y: 269, endPoint x: 389, endPoint y: 284, distance: 115.1
click at [389, 284] on div "Поиск Очистить Развернуть" at bounding box center [397, 257] width 286 height 54
paste textarea "**********"
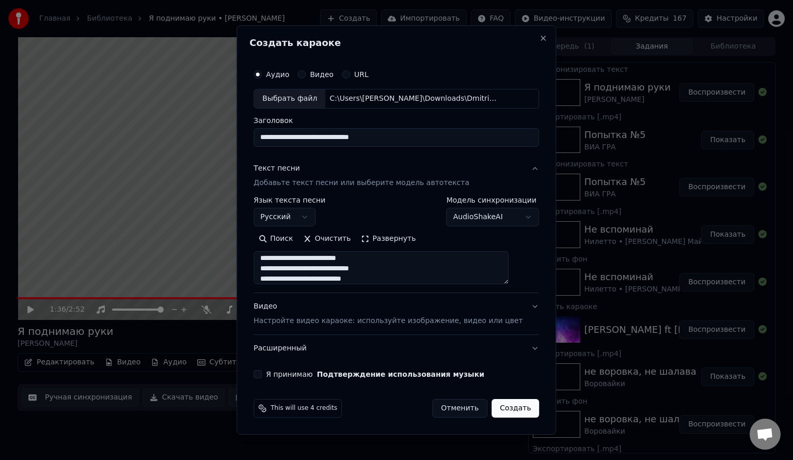
type textarea "**********"
click at [262, 373] on button "Я принимаю Подтверждение использования музыки" at bounding box center [258, 374] width 8 height 8
click at [502, 409] on button "Создать" at bounding box center [516, 408] width 48 height 19
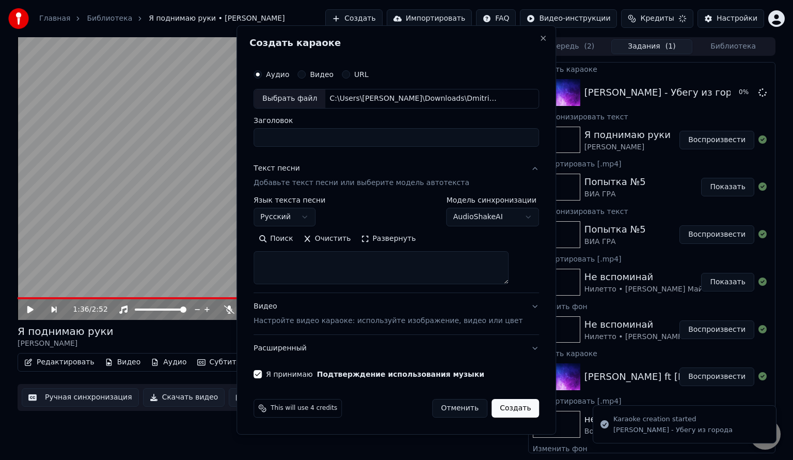
scroll to position [0, 0]
select select
